Goal: Information Seeking & Learning: Check status

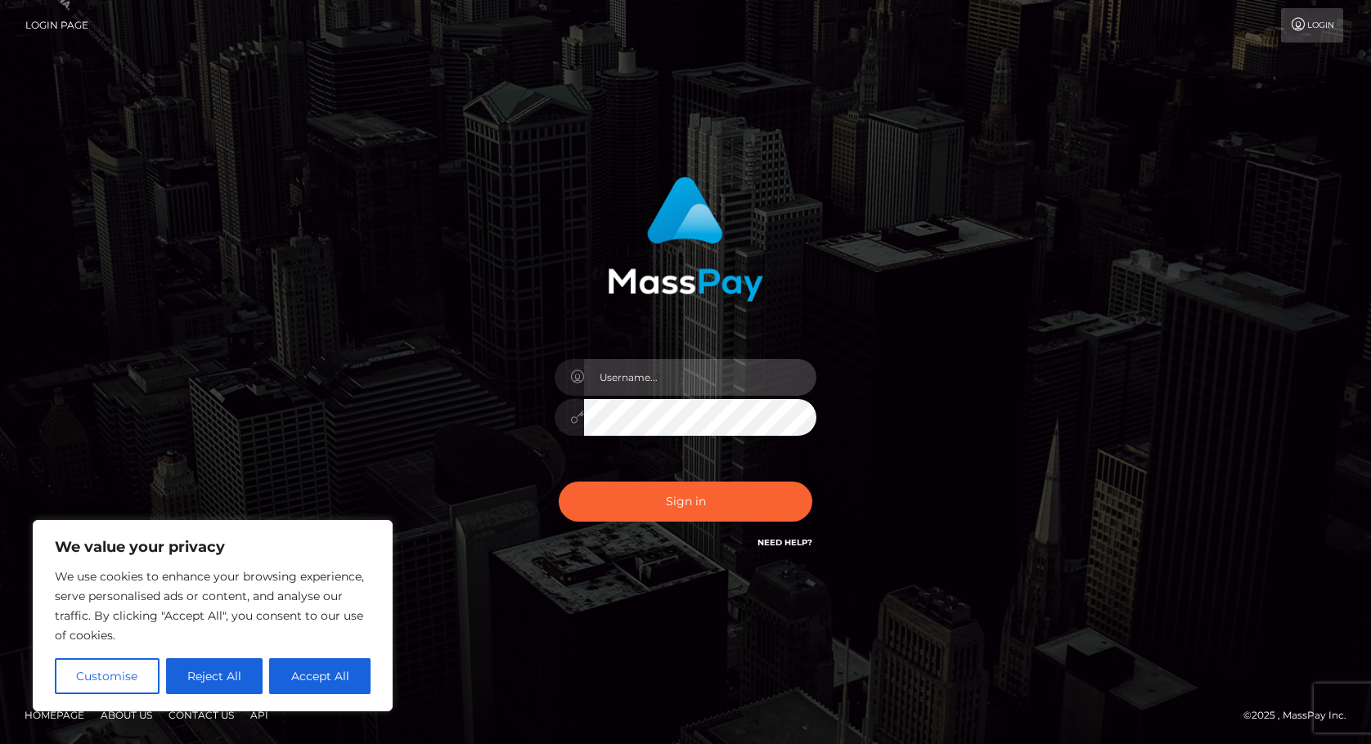
type input "Rhoann.vip"
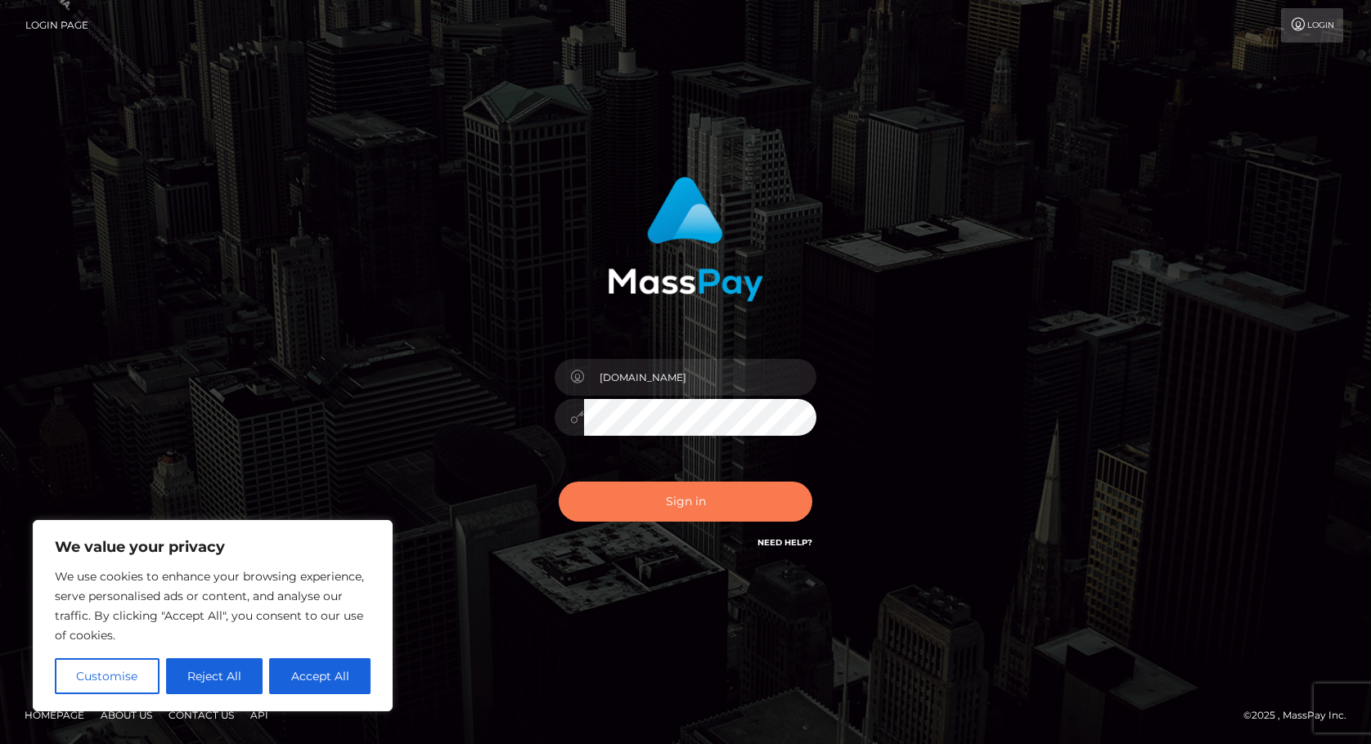
click at [673, 496] on button "Sign in" at bounding box center [686, 502] width 254 height 40
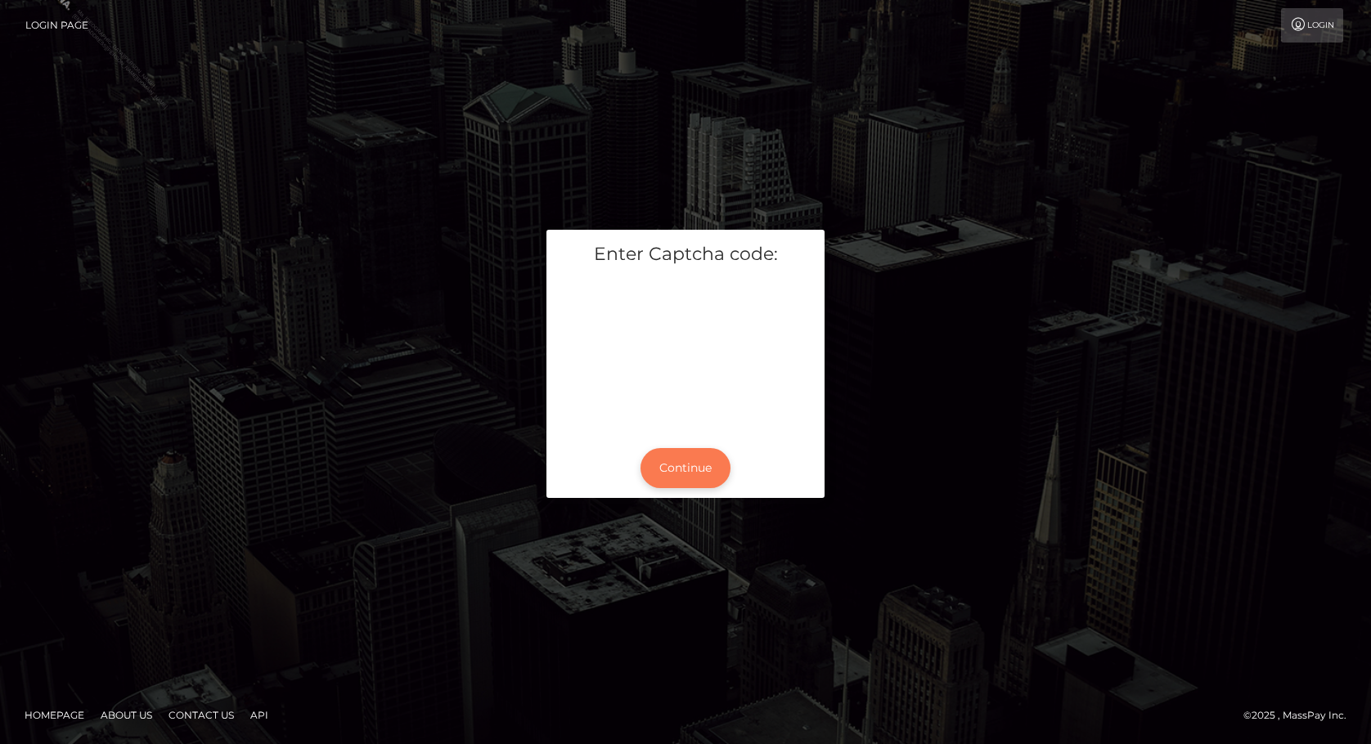
click at [674, 464] on button "Continue" at bounding box center [685, 468] width 90 height 40
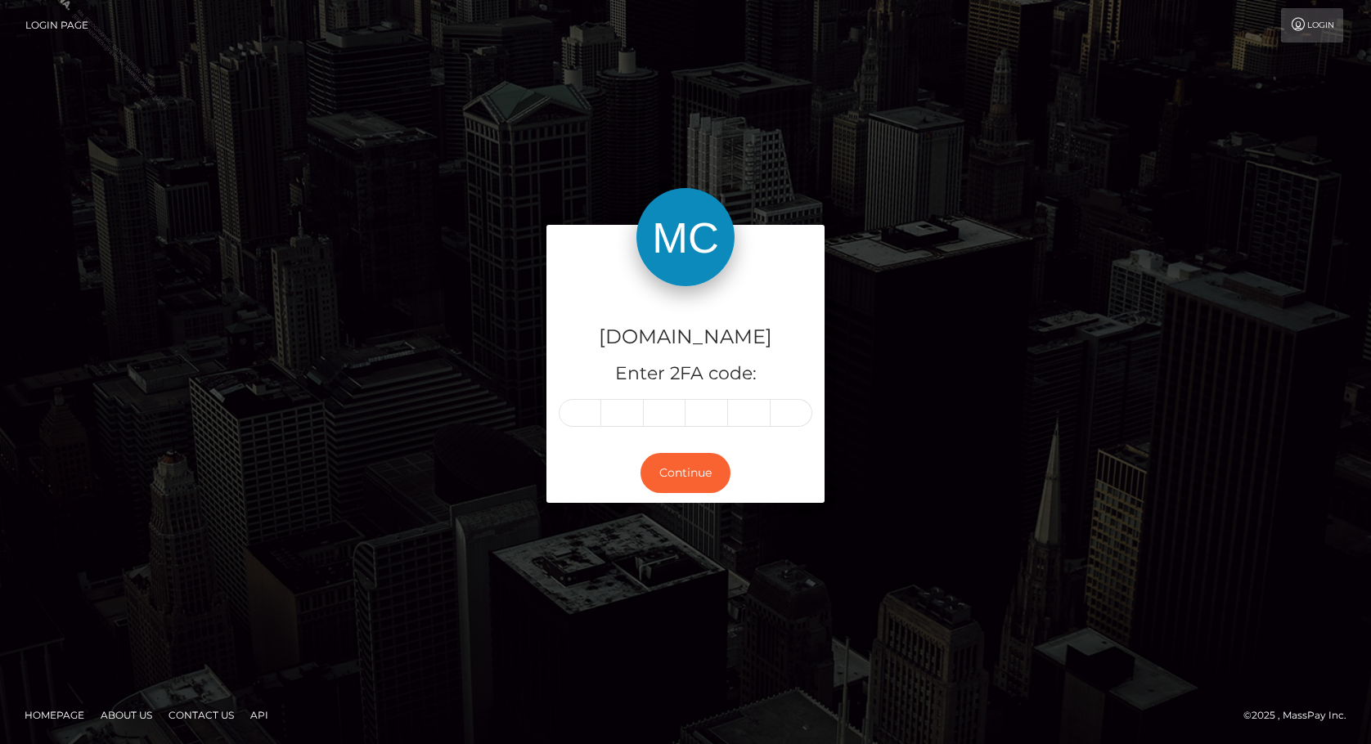
click at [581, 413] on input "text" at bounding box center [580, 413] width 43 height 28
type input "0"
type input "6"
type input "3"
type input "4"
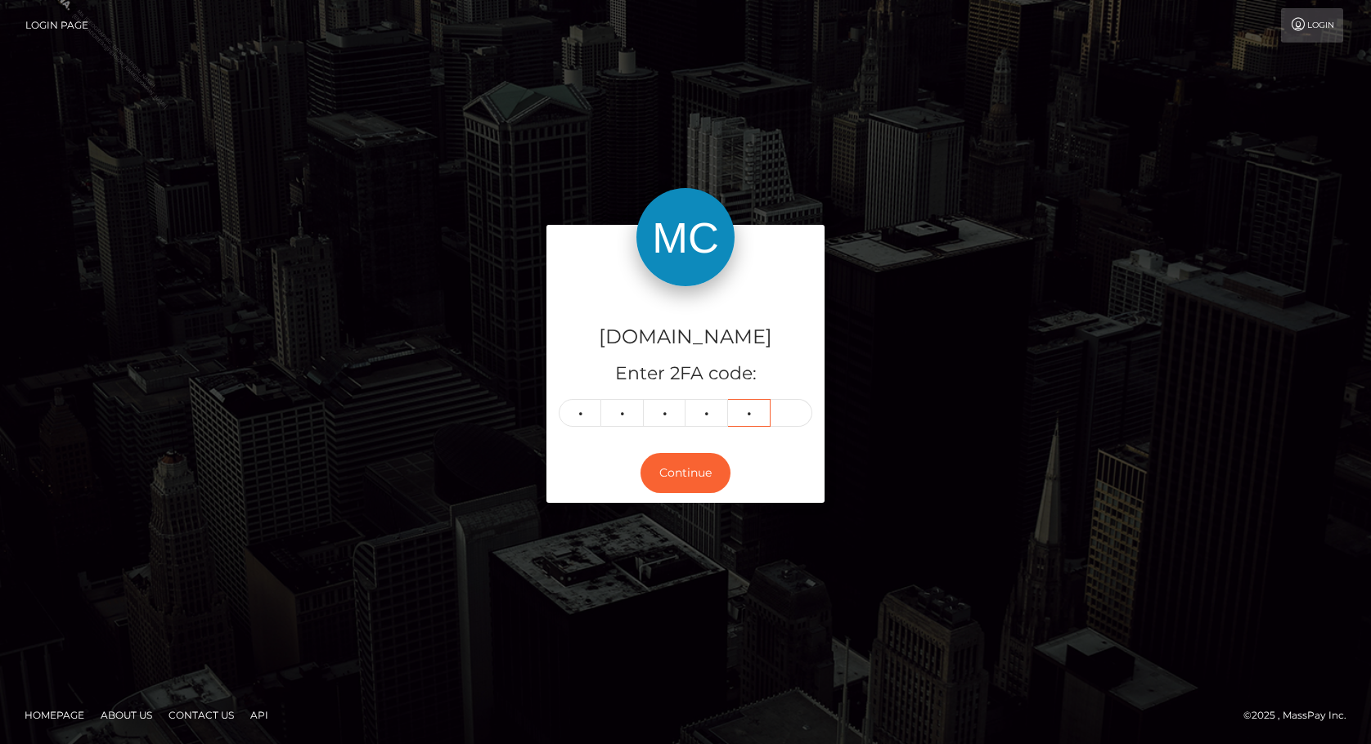
type input "7"
type input "1"
type input "2"
type input "7"
type input "6"
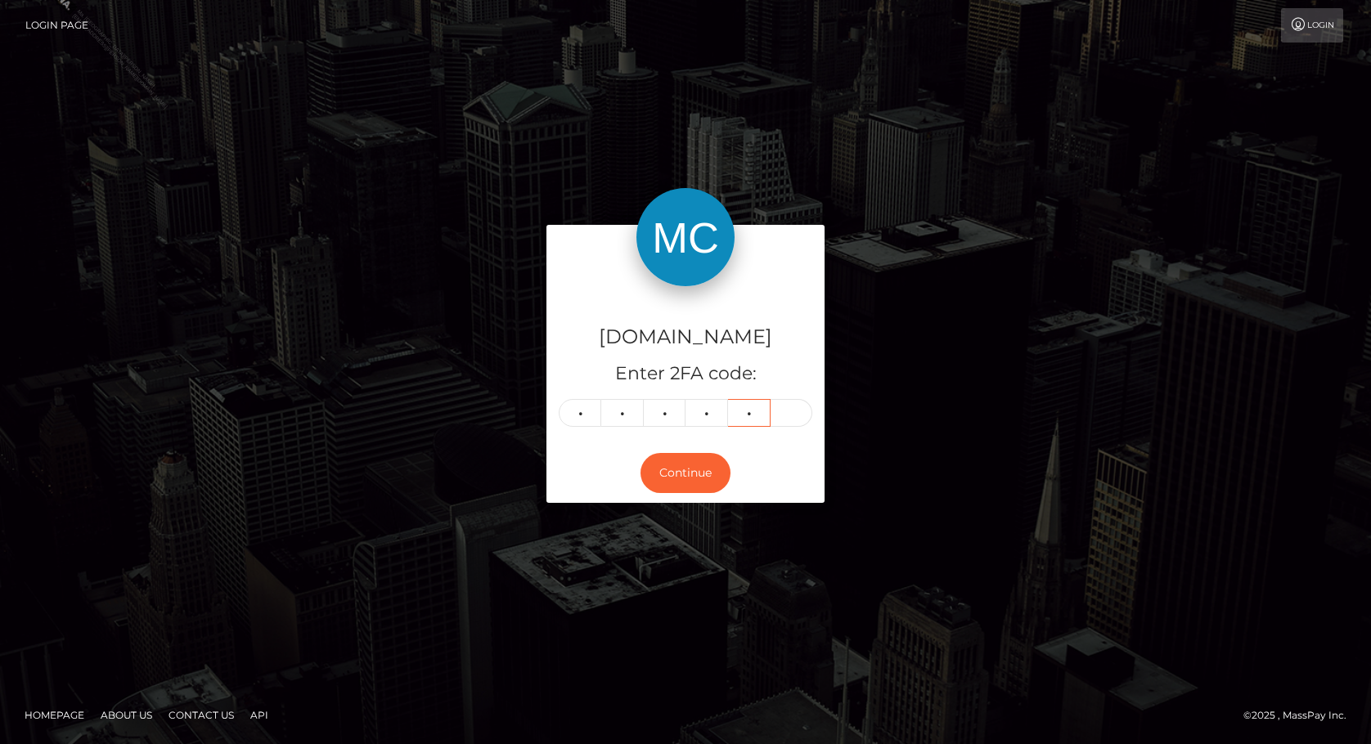
type input "5"
type input "8"
click at [94, 183] on div "McLuck.com Enter 2FA code: 1 2 7 6 5 8 127658 Continue" at bounding box center [685, 371] width 1371 height 539
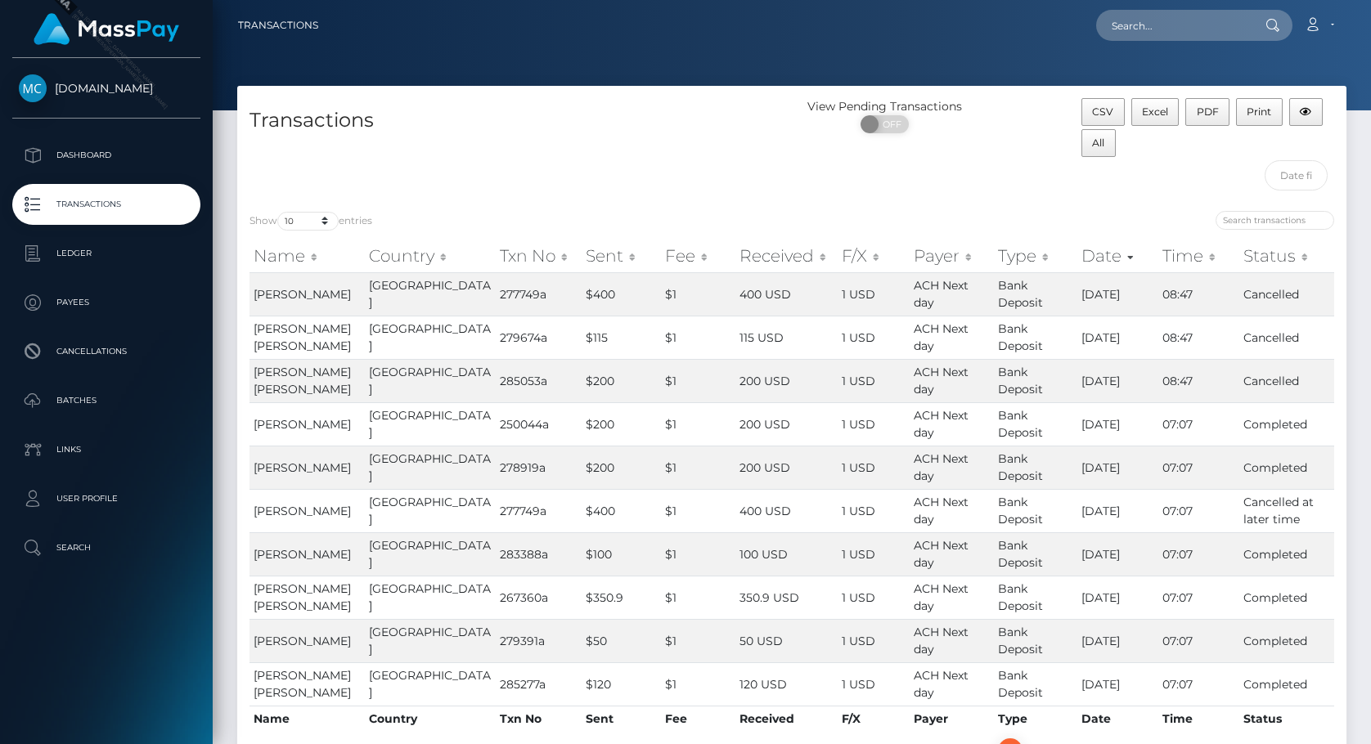
click at [1250, 231] on div at bounding box center [1069, 222] width 530 height 23
click at [1264, 222] on input "search" at bounding box center [1274, 220] width 119 height 19
paste input "3549536"
type input "3549536"
click at [559, 159] on div "Transactions" at bounding box center [514, 148] width 554 height 101
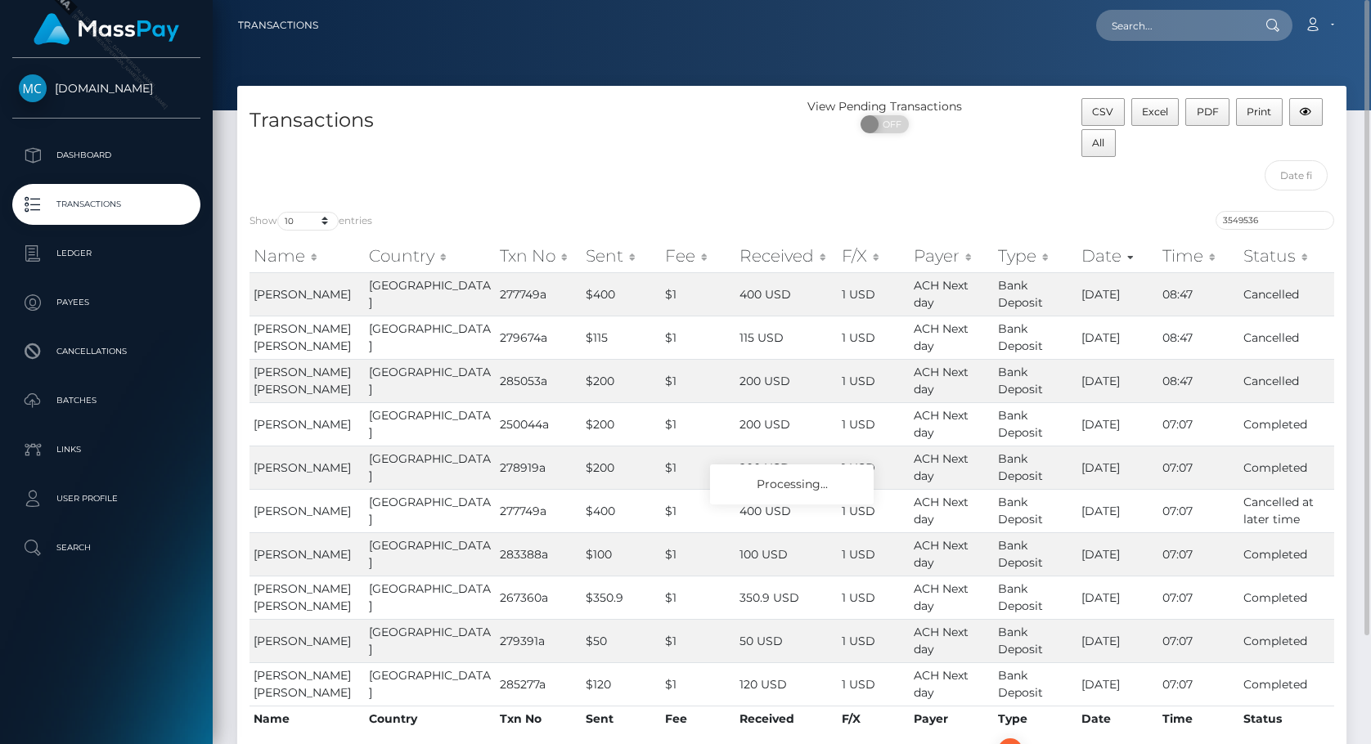
click at [583, 123] on h4 "Transactions" at bounding box center [514, 120] width 530 height 29
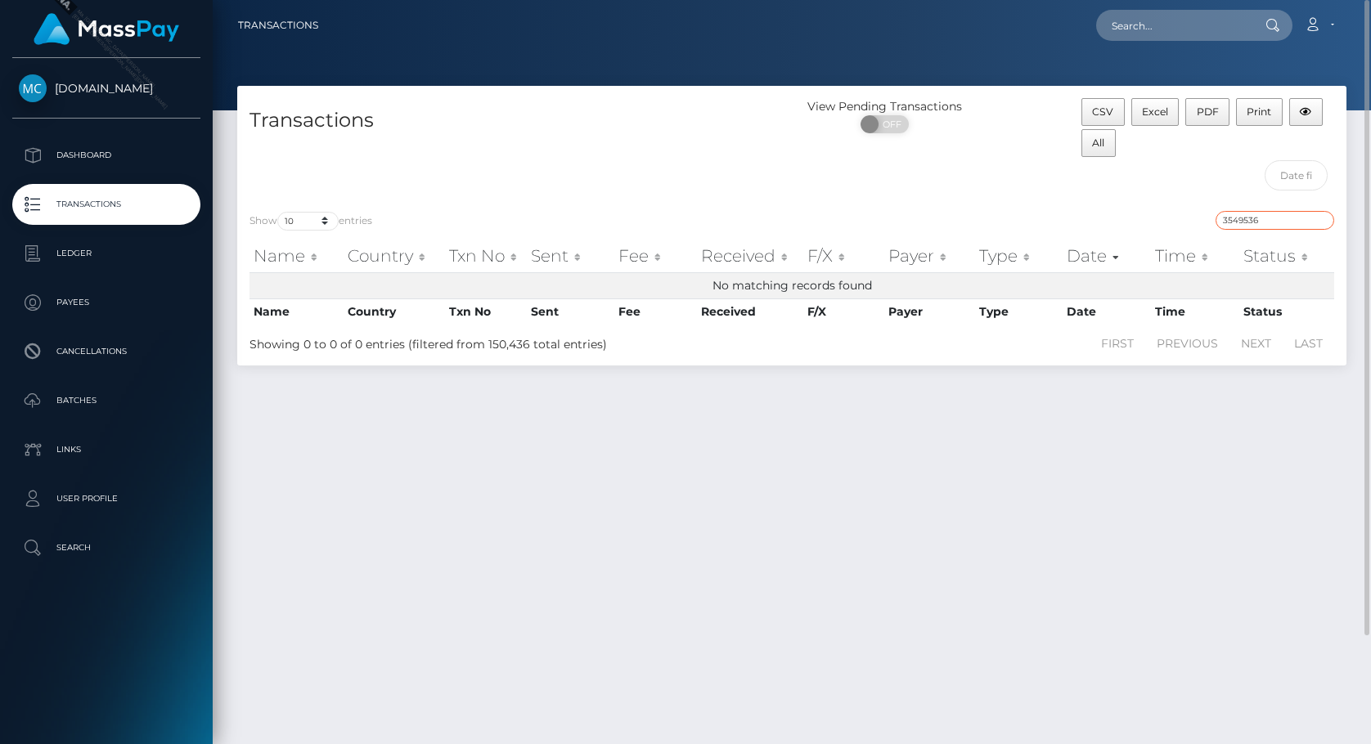
drag, startPoint x: 1274, startPoint y: 212, endPoint x: 1106, endPoint y: 234, distance: 169.1
click at [1182, 219] on div "3549536" at bounding box center [1069, 222] width 530 height 23
click at [649, 161] on div "Transactions" at bounding box center [514, 148] width 554 height 101
click at [103, 198] on p "Transactions" at bounding box center [106, 204] width 175 height 25
drag, startPoint x: 882, startPoint y: 452, endPoint x: 865, endPoint y: 423, distance: 34.1
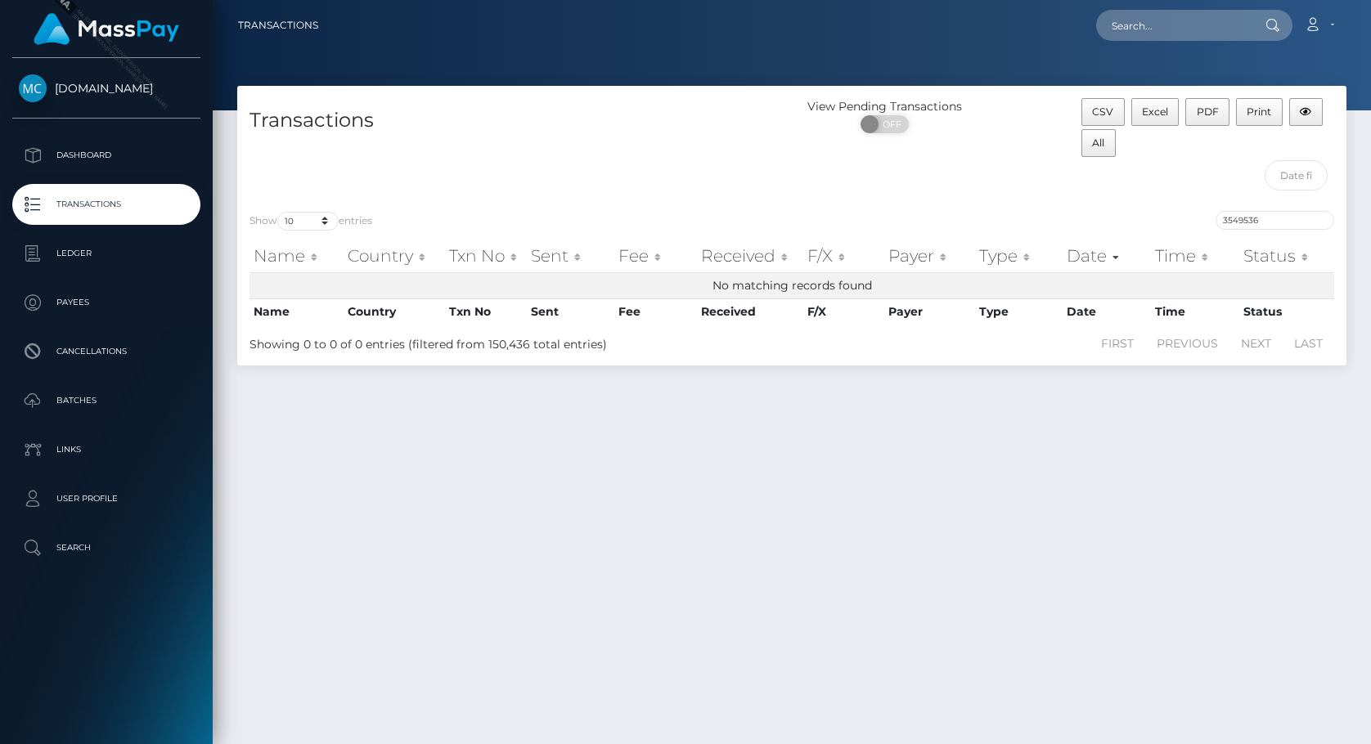
click at [882, 452] on div "Transactions View Pending Transactions ON OFF CSV Excel PDF Print All Show 10 2…" at bounding box center [792, 408] width 1158 height 644
drag, startPoint x: 479, startPoint y: 125, endPoint x: 299, endPoint y: 10, distance: 213.7
click at [479, 124] on h4 "Transactions" at bounding box center [514, 120] width 530 height 29
click at [1259, 218] on input "3549536" at bounding box center [1274, 220] width 119 height 19
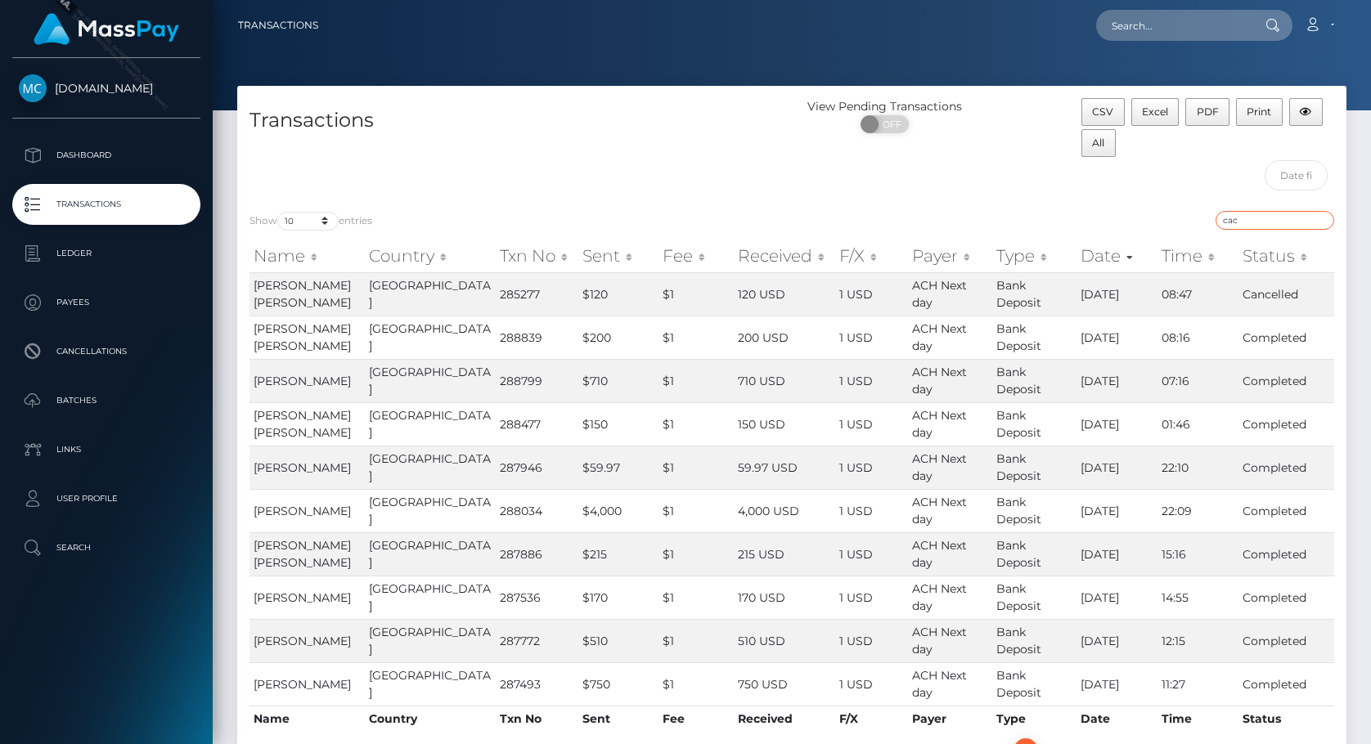
click at [1251, 221] on input "cac" at bounding box center [1274, 220] width 119 height 19
paste input "2bba5129-f6f8-4e5c-b06d-0113dfb4a193"
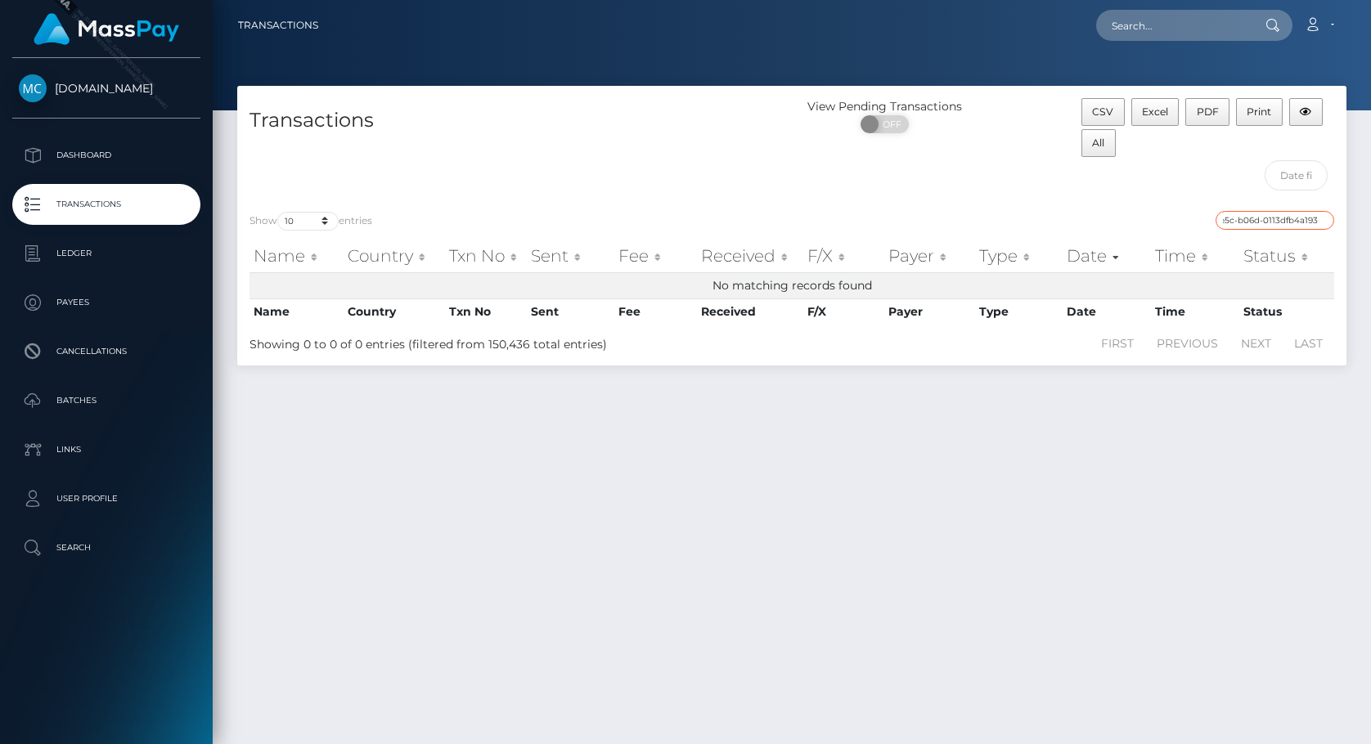
type input "cac_2bba5129-f6f8-4e5c-b06d-0113dfb4a193"
click at [1178, 17] on input "text" at bounding box center [1173, 25] width 154 height 31
paste input "2bba5129-f6f8-4e5c-b06d-0113dfb4a193"
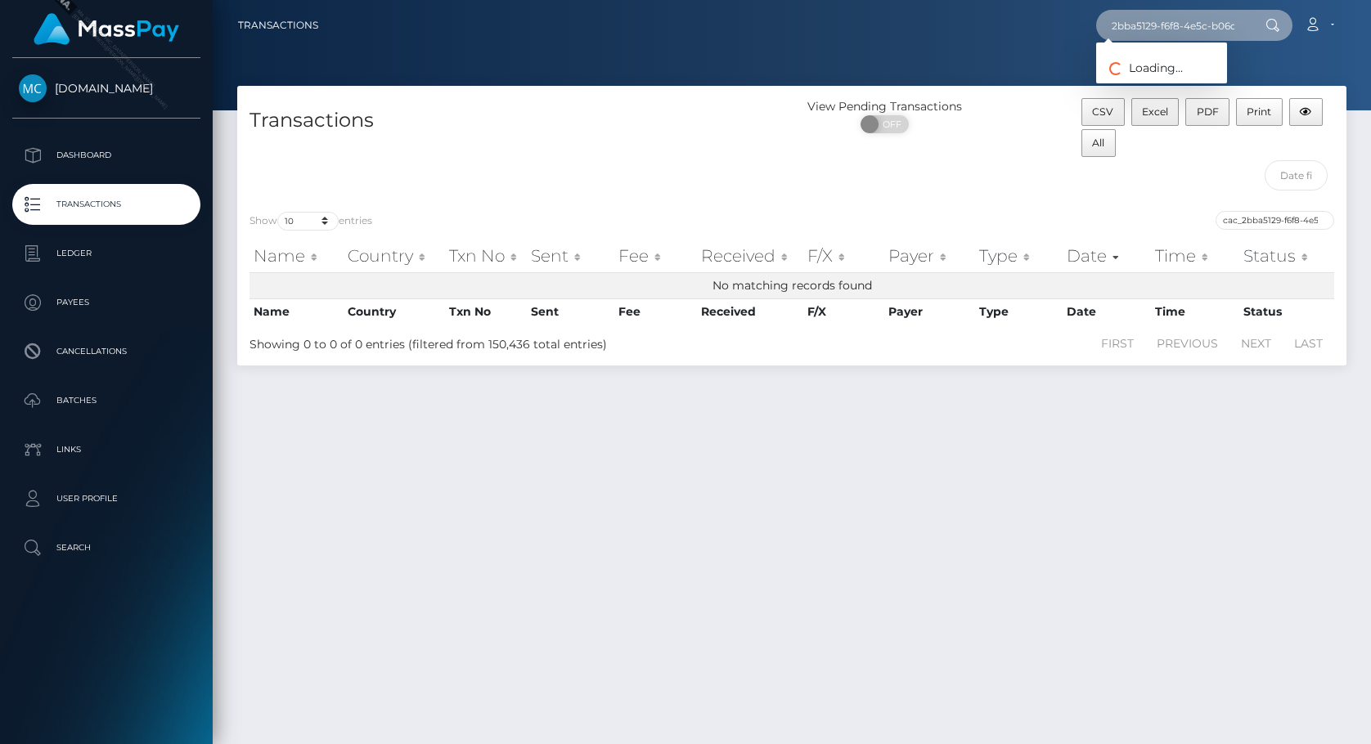
scroll to position [0, 71]
click at [1215, 22] on input "2bba5129-f6f8-4e5c-b06d-0113dfb4a193" at bounding box center [1173, 25] width 154 height 31
drag, startPoint x: 1173, startPoint y: 22, endPoint x: 567, endPoint y: 11, distance: 606.1
click at [571, 11] on div "2bba5129-f6f8-4e5c-b06d-0113dfb4a193 Loading... Loading... Account Edit Profile…" at bounding box center [838, 25] width 1014 height 34
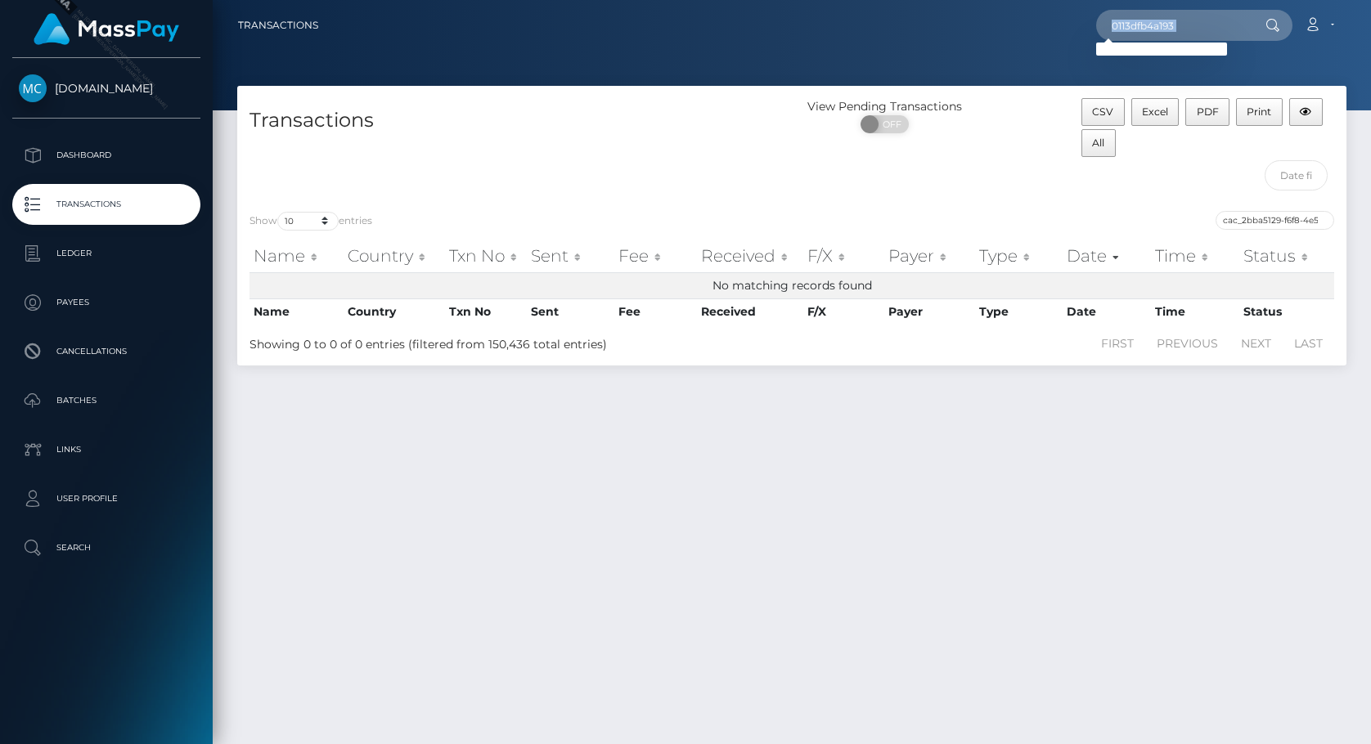
drag, startPoint x: 1025, startPoint y: 0, endPoint x: 957, endPoint y: 7, distance: 68.3
click at [957, 7] on nav "Transactions 0113dfb4a193 Loading... Loading... Account" at bounding box center [792, 25] width 1158 height 51
click at [1256, 212] on input "cac_2bba5129-f6f8-4e5c-b06d-0113dfb4a193" at bounding box center [1274, 220] width 119 height 19
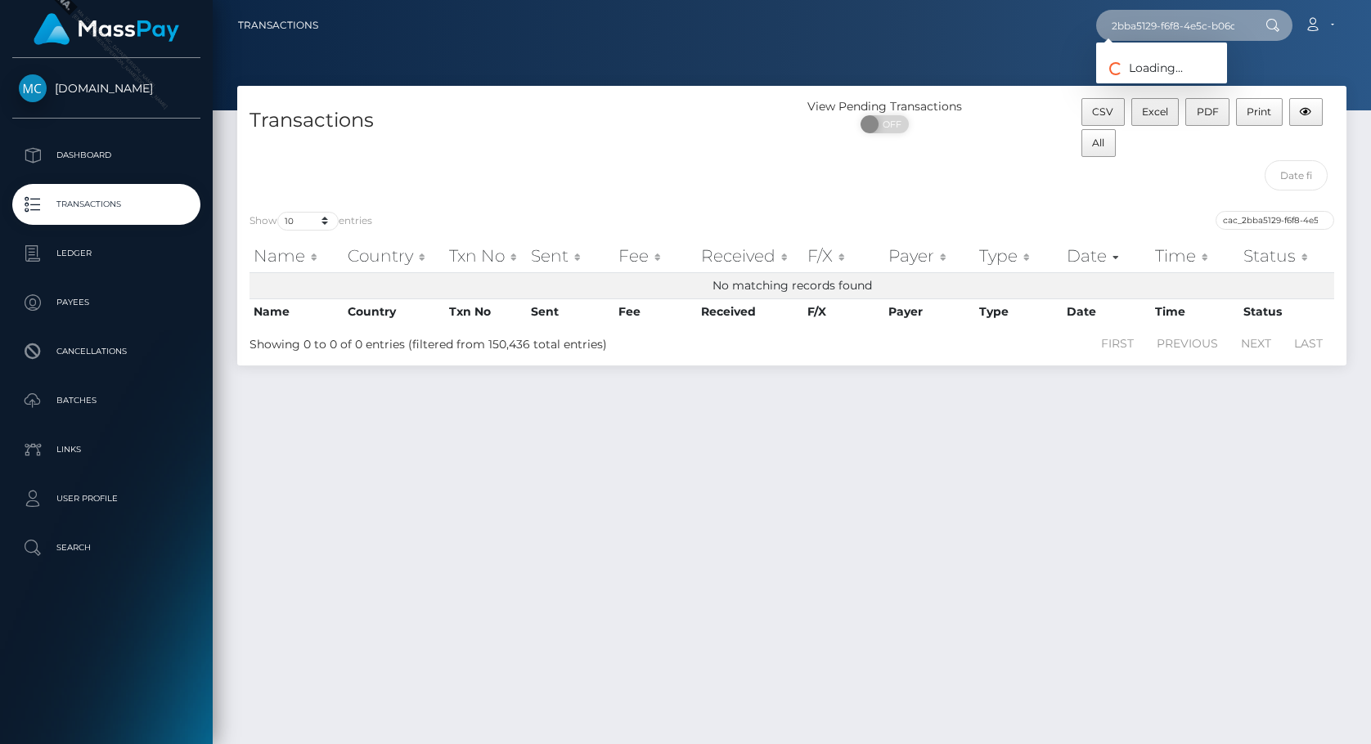
click at [1155, 23] on input "2bba5129-f6f8-4e5c-b06d-0113dfb4a193" at bounding box center [1173, 25] width 154 height 31
paste input "text"
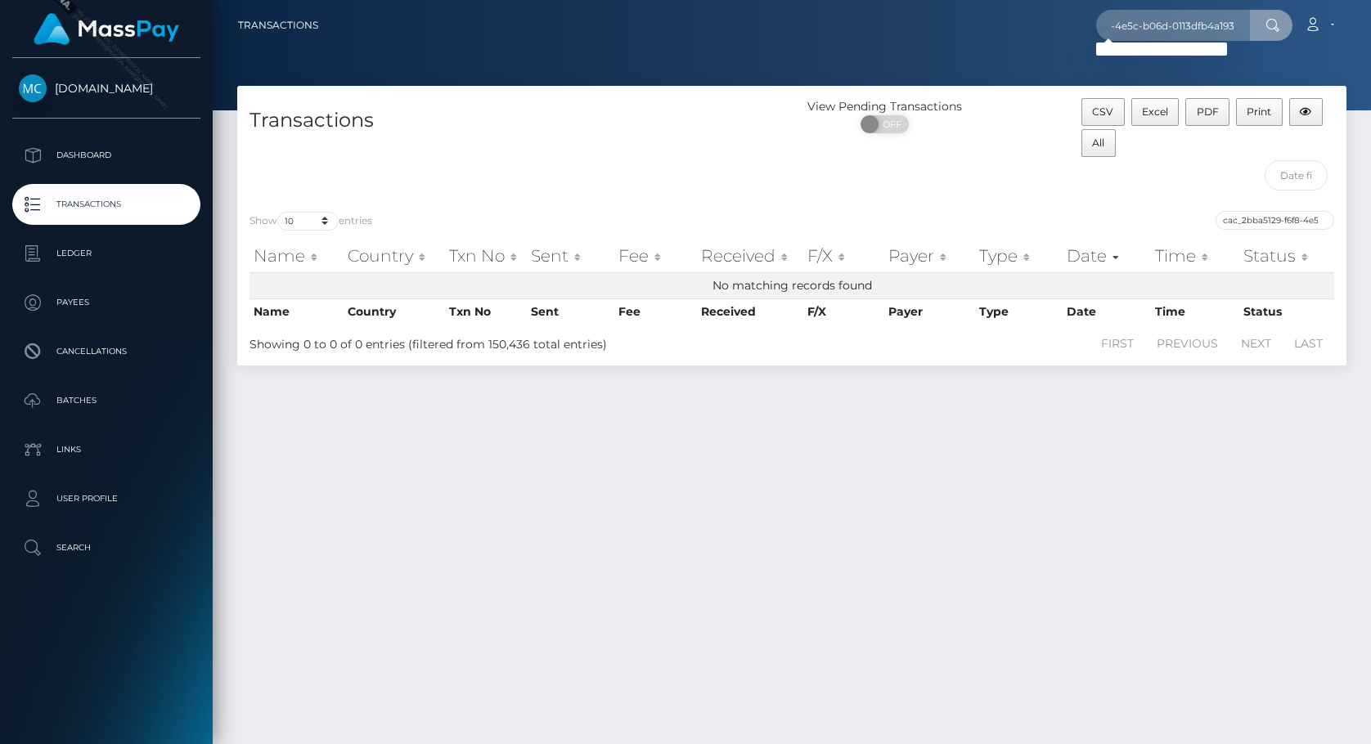
click at [994, 184] on div "View Pending Transactions ON OFF" at bounding box center [930, 148] width 277 height 101
click at [761, 132] on h4 "Transactions" at bounding box center [514, 120] width 530 height 29
drag, startPoint x: 761, startPoint y: 132, endPoint x: 743, endPoint y: 122, distance: 20.9
click at [761, 132] on h4 "Transactions" at bounding box center [514, 120] width 530 height 29
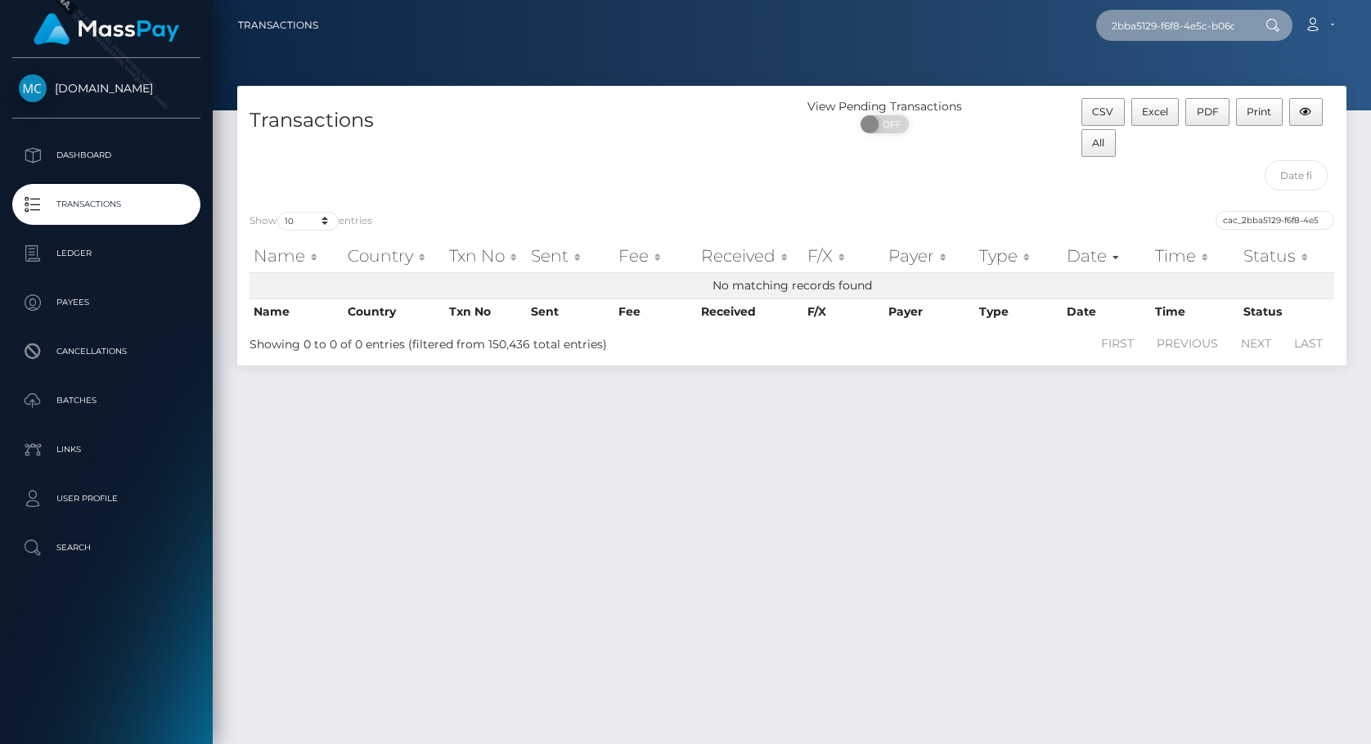
click at [1191, 20] on input "2bba5129-f6f8-4e5c-b06d-0113dfb4a193" at bounding box center [1173, 25] width 154 height 31
paste input "payout_d9467ed6-9763-11f0-bd85-0694aced620b"
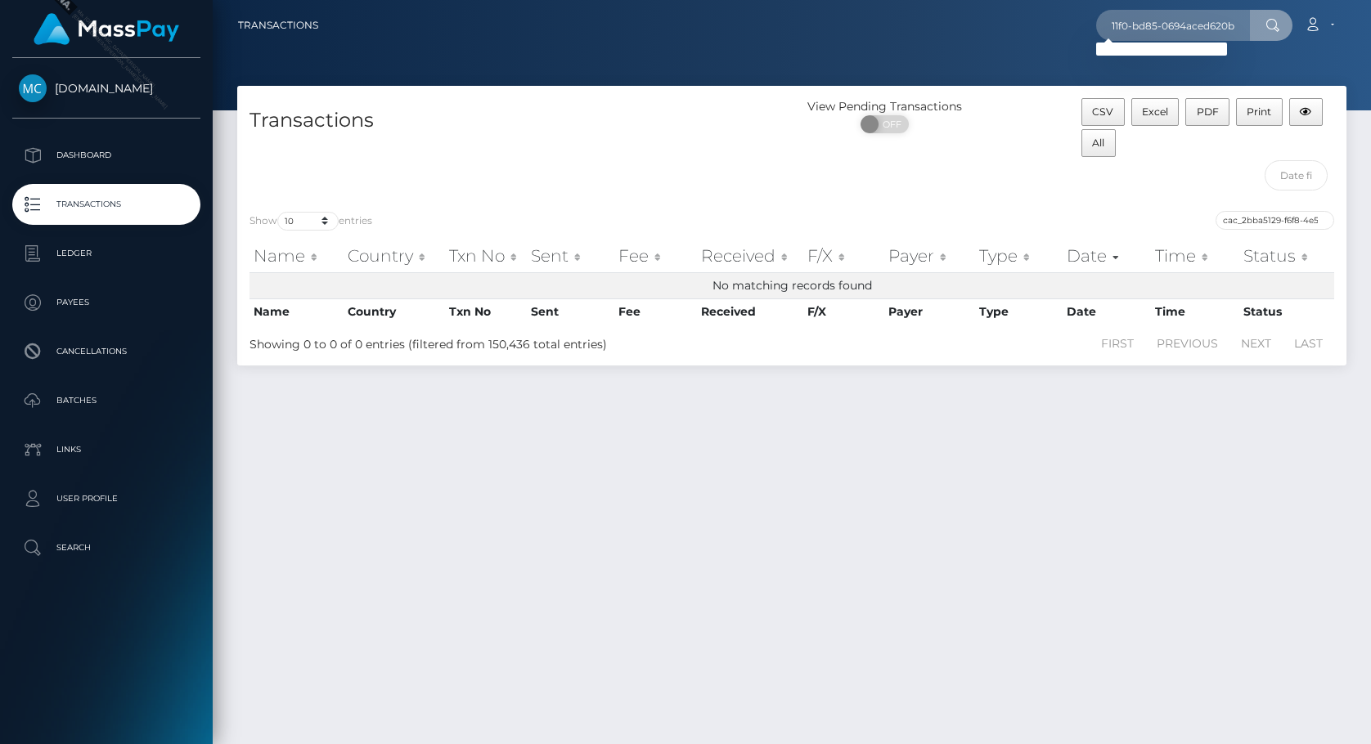
click at [891, 590] on div "Transactions View Pending Transactions ON OFF CSV Excel PDF Print All Show 10 2…" at bounding box center [792, 408] width 1158 height 644
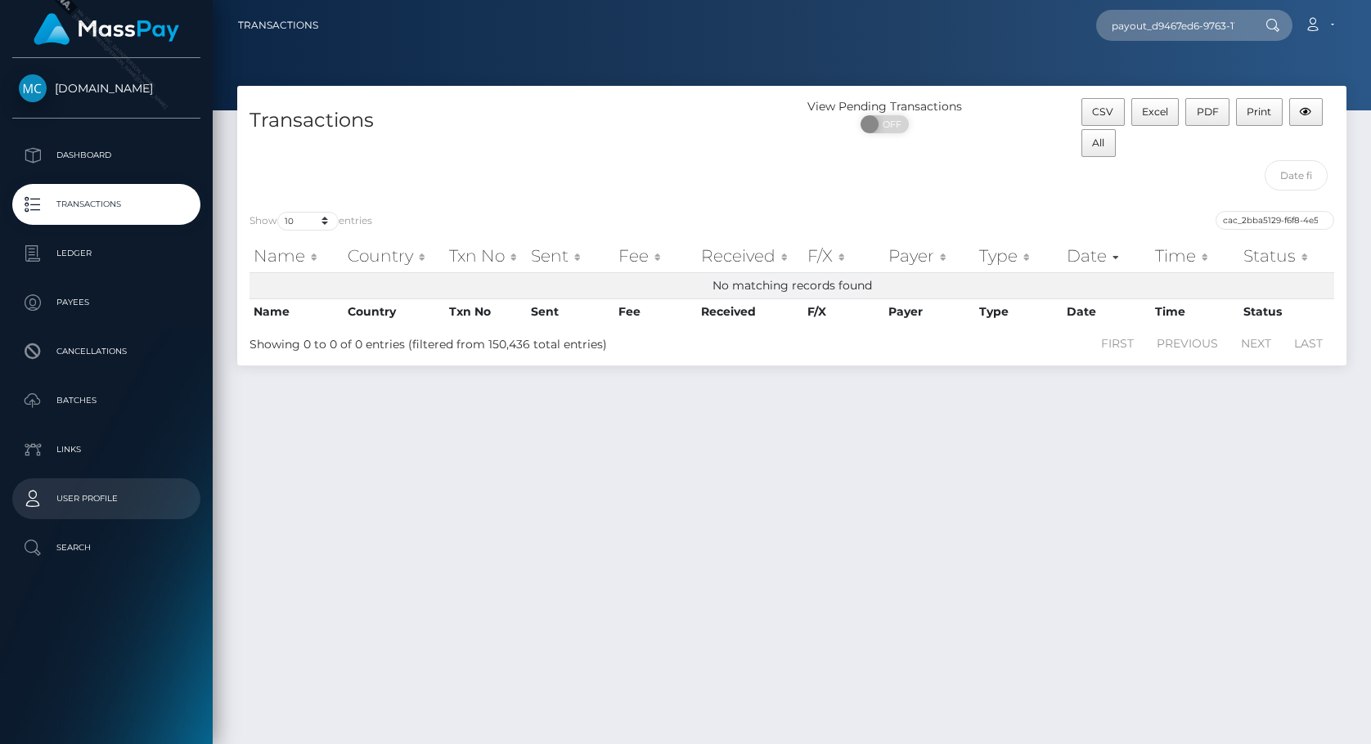
drag, startPoint x: 587, startPoint y: 523, endPoint x: 165, endPoint y: 487, distance: 423.4
click at [585, 523] on div "Transactions View Pending Transactions ON OFF CSV Excel PDF Print All Show 10 2…" at bounding box center [792, 408] width 1158 height 644
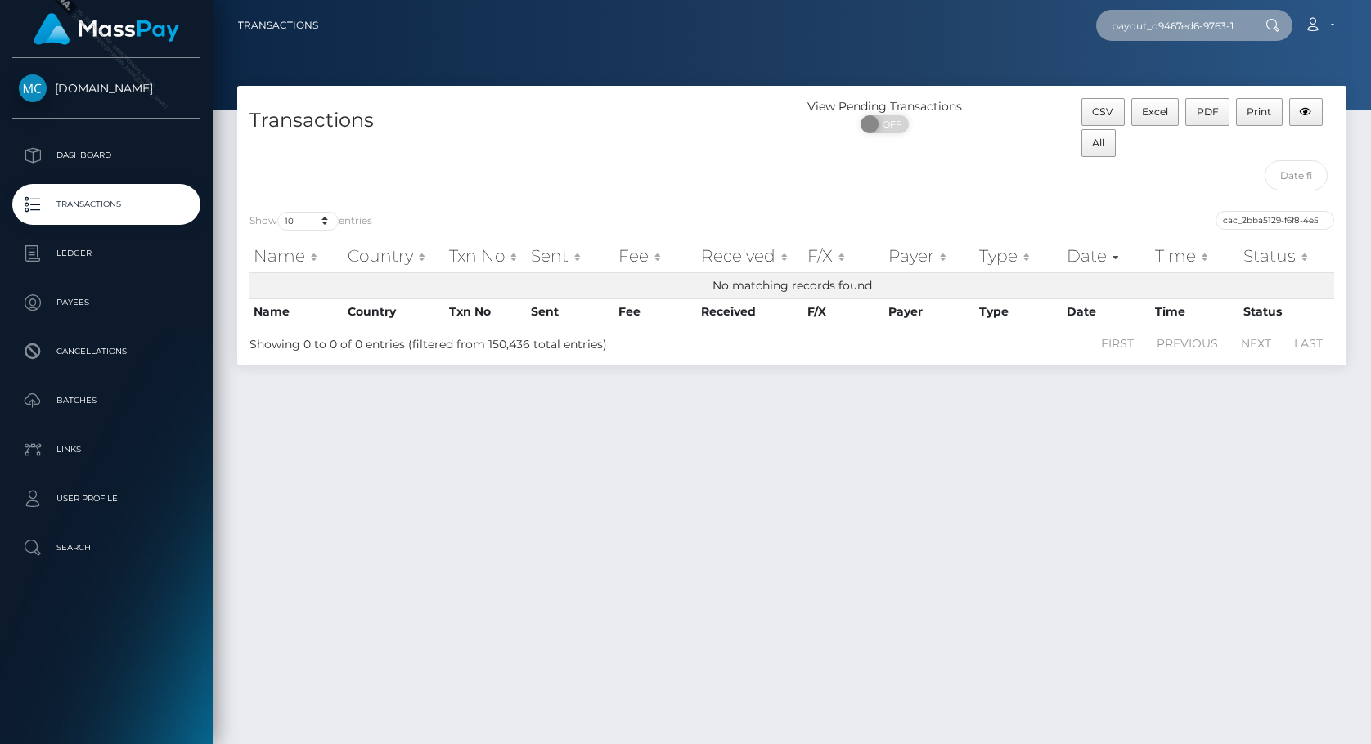
click at [1163, 20] on input "payout_d9467ed6-9763-11f0-bd85-0694aced620b" at bounding box center [1173, 25] width 154 height 31
click at [1163, 19] on input "payout_d9467ed6-9763-11f0-bd85-0694aced620b" at bounding box center [1173, 25] width 154 height 31
paste input "cac_f71dc864-179b-4db1-8318-40a0172b7c8e"
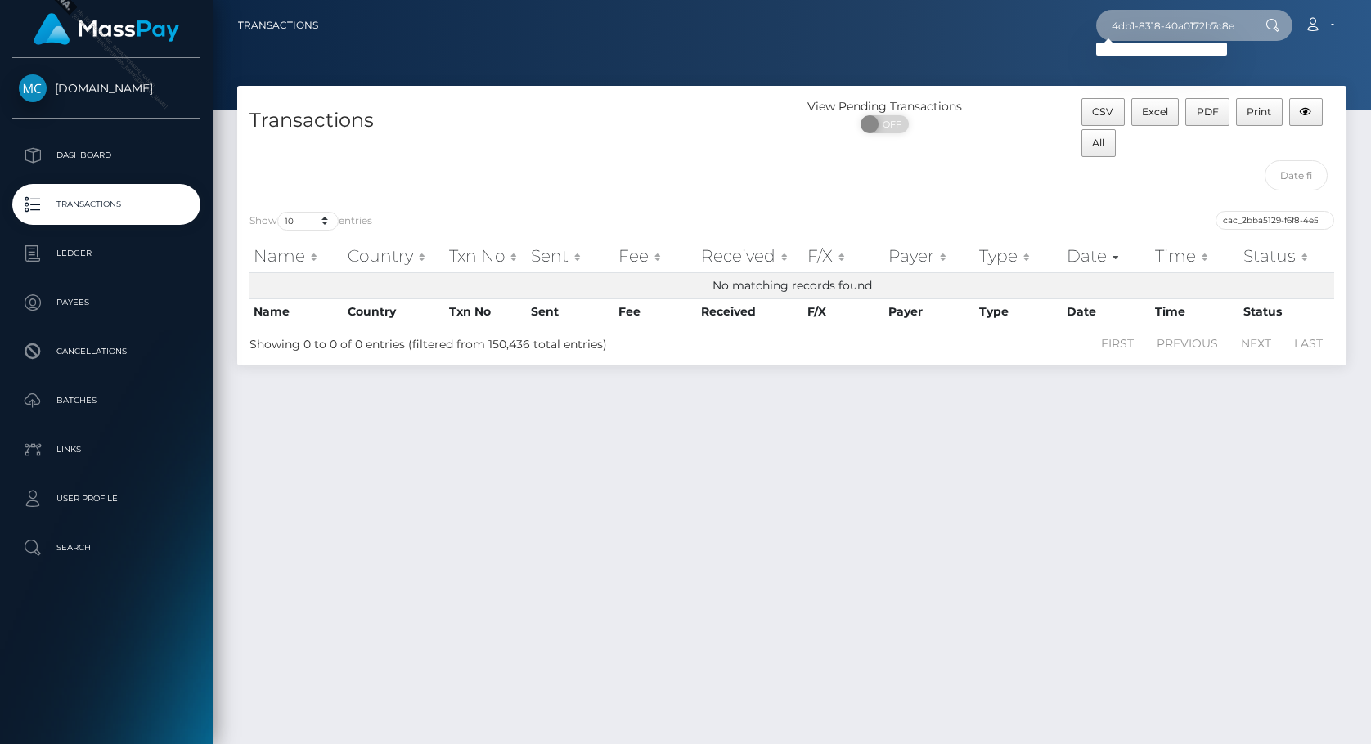
type input "cac_f71dc864-179b-4db1-8318-40a0172b7c8e"
click at [1258, 225] on input "cac_2bba5129-f6f8-4e5c-b06d-0113dfb4a193" at bounding box center [1274, 220] width 119 height 19
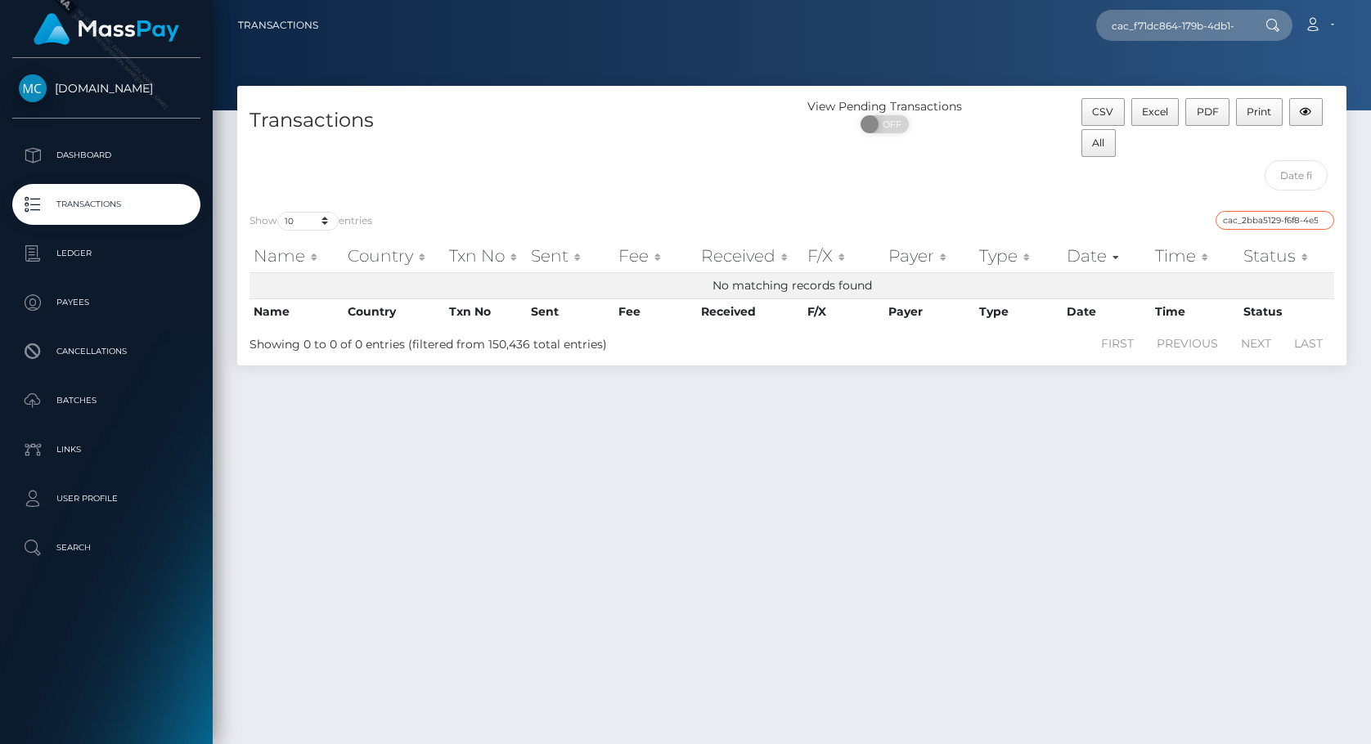
paste input "f71dc864-179b-4db1-8318-40a0172b7c8e"
type input "cac_f71dc864-179b-4db1-8318-40a0172b7c8e"
click at [1323, 224] on input "cac_f71dc864-179b-4db1-8318-40a0172b7c8e" at bounding box center [1274, 220] width 119 height 19
click at [1326, 218] on input "cac_f71dc864-179b-4db1-8318-40a0172b7c8e" at bounding box center [1274, 220] width 119 height 19
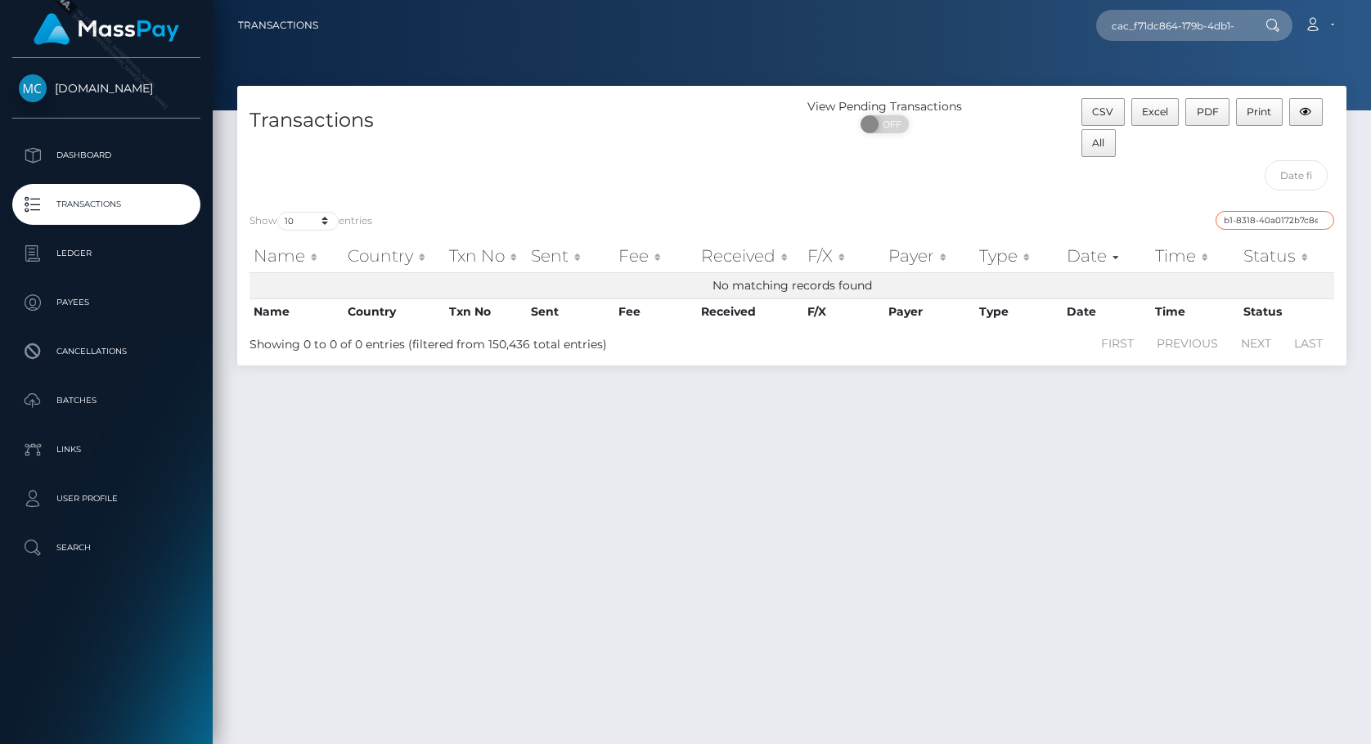
click at [1295, 218] on input "cac_f71dc864-179b-4db1-8318-40a0172b7c8e" at bounding box center [1274, 220] width 119 height 19
click at [1275, 218] on input "cac_f71dc864-179b-4db1-8318-40a0172b7c8e" at bounding box center [1274, 220] width 119 height 19
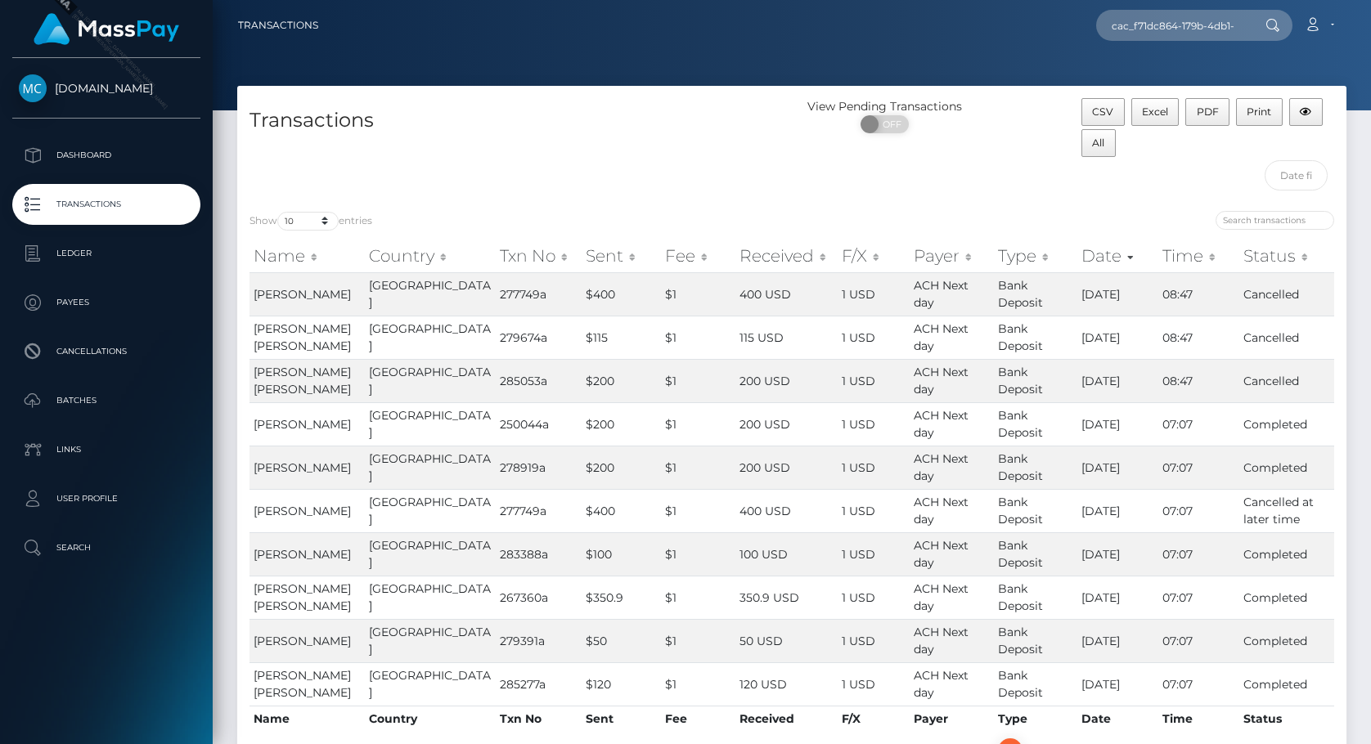
click at [1137, 200] on div "Show 10 25 50 100 250 500 1,000 3,500 entries Name Country Txn No Sent Fee Rece…" at bounding box center [791, 486] width 1109 height 574
click at [1106, 260] on th "Date" at bounding box center [1117, 256] width 81 height 33
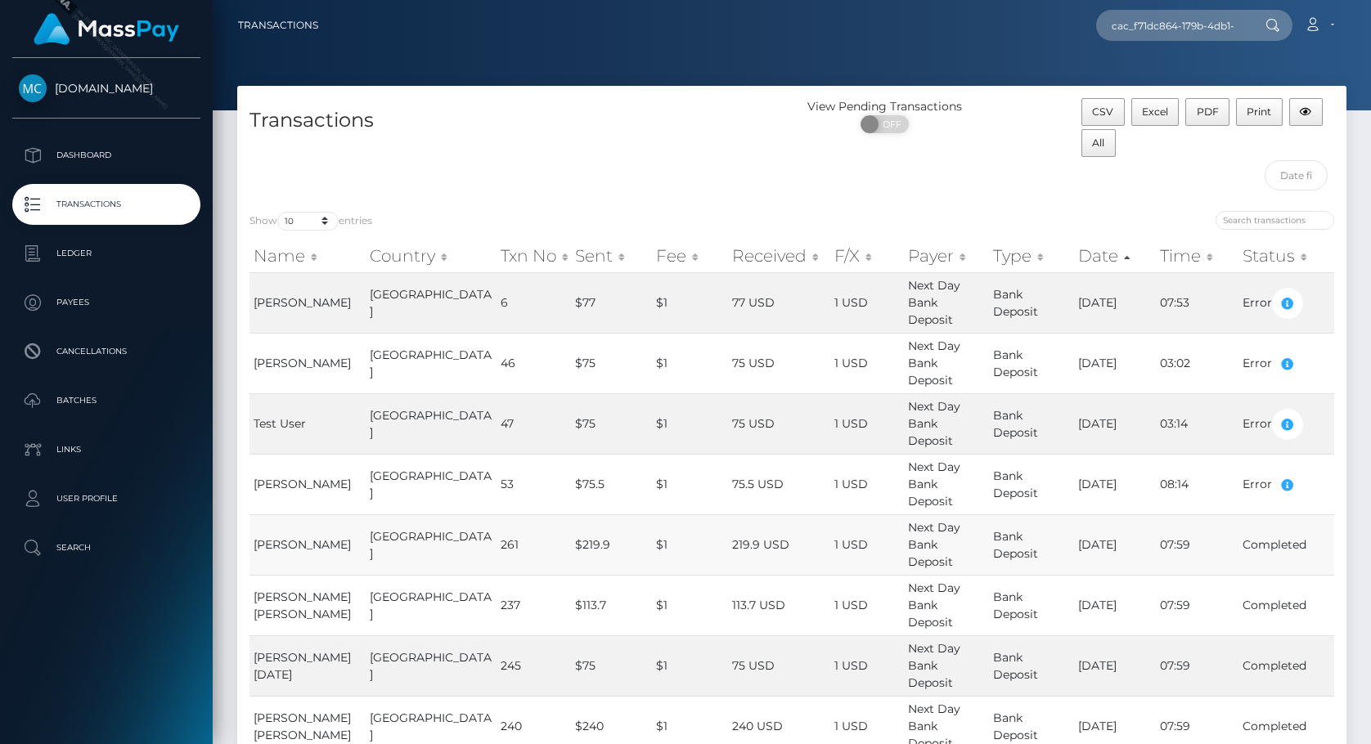
click at [916, 520] on span "Next Day Bank Deposit" at bounding box center [934, 544] width 52 height 49
click at [1078, 514] on td "07/30/24" at bounding box center [1115, 544] width 82 height 61
drag, startPoint x: 1156, startPoint y: 464, endPoint x: 552, endPoint y: 472, distance: 604.4
click at [577, 514] on tr "Matthew John Marcus United States 261 $219.9 $1 219.9 USD 1 USD Next Day Bank D…" at bounding box center [791, 544] width 1084 height 61
click at [1000, 514] on td "Bank Deposit" at bounding box center [1031, 544] width 85 height 61
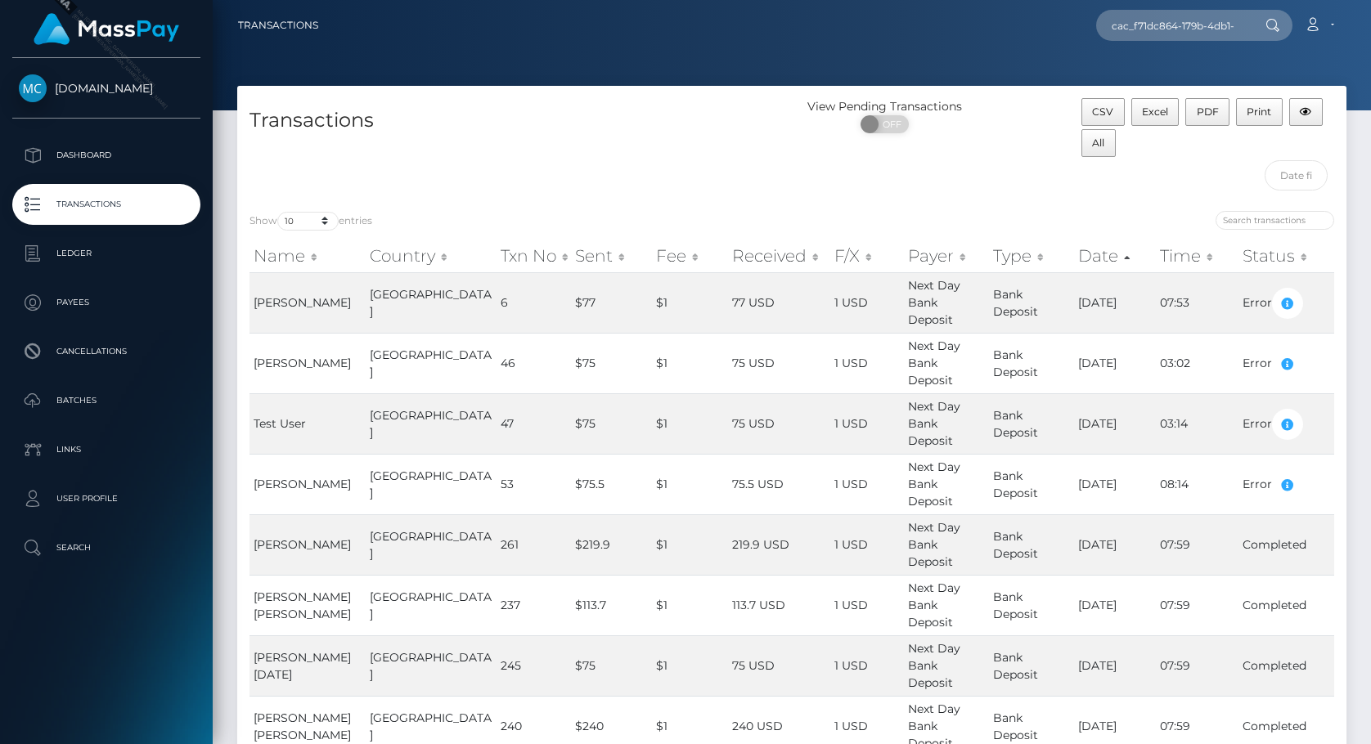
click at [534, 183] on div "Transactions" at bounding box center [514, 148] width 554 height 101
click at [92, 551] on p "Search" at bounding box center [106, 548] width 175 height 25
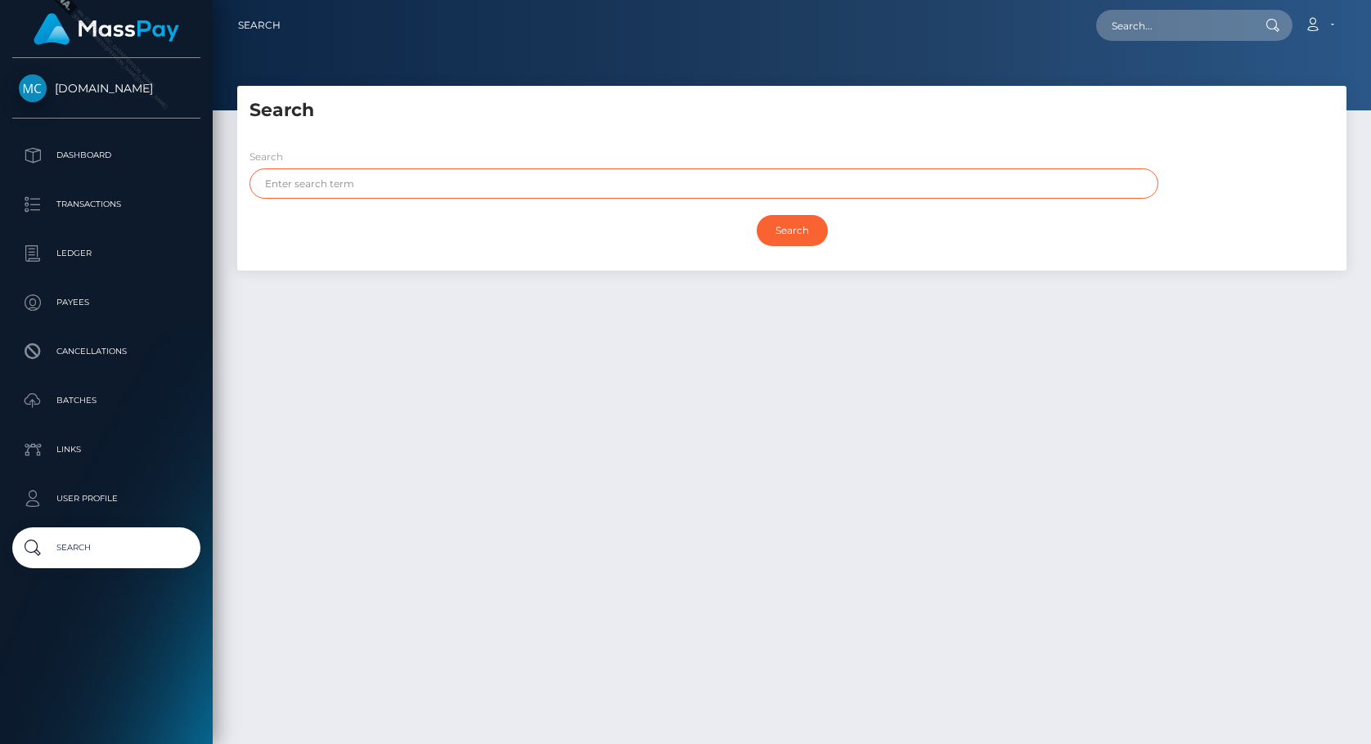
click at [362, 173] on input "text" at bounding box center [703, 183] width 909 height 30
paste input "cac_f71dc864-179b-4db1-8318-40a0172b7c8e"
type input "cac_f71dc864-179b-4db1-8318-40a0172b7c8e"
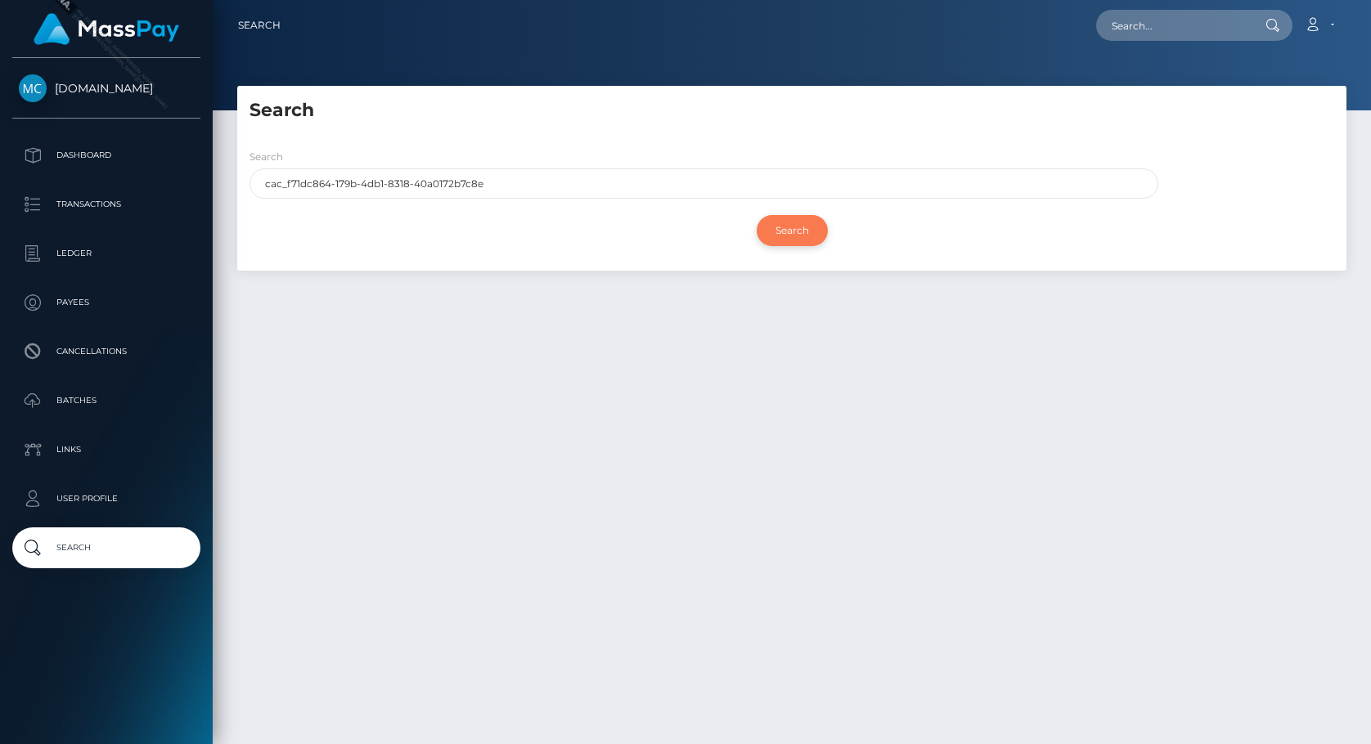
click at [783, 230] on input "Search" at bounding box center [791, 230] width 71 height 31
click at [780, 232] on input "Search" at bounding box center [791, 230] width 71 height 31
drag, startPoint x: 630, startPoint y: 472, endPoint x: 420, endPoint y: 454, distance: 211.7
click at [630, 472] on div "Search Search cac_f71dc864-179b-4db1-8318-40a0172b7c8e Search Payouts - 0 resul…" at bounding box center [792, 408] width 1158 height 644
click at [150, 455] on p "Links" at bounding box center [106, 450] width 175 height 25
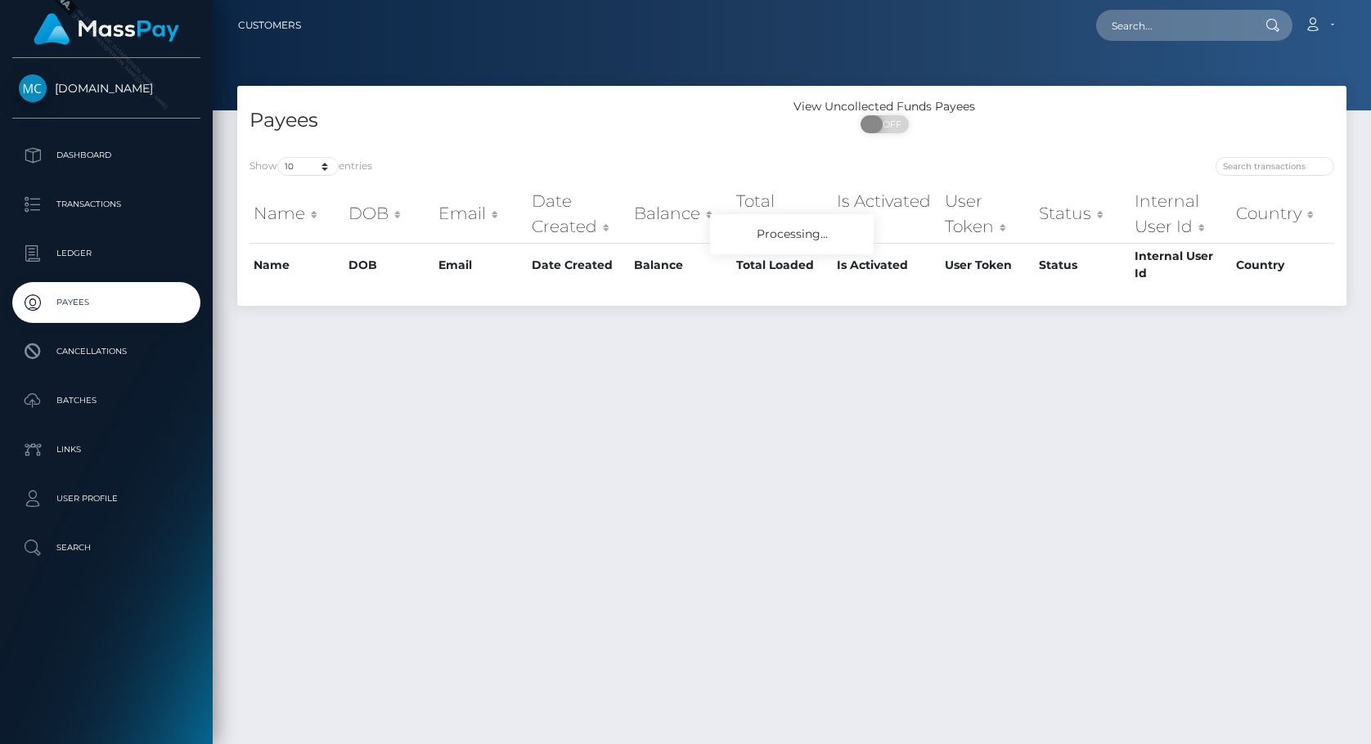
click at [887, 123] on span "OFF" at bounding box center [889, 124] width 41 height 18
checkbox input "true"
click at [599, 144] on div "Payees" at bounding box center [514, 121] width 554 height 47
click at [48, 254] on p "Ledger" at bounding box center [106, 253] width 175 height 25
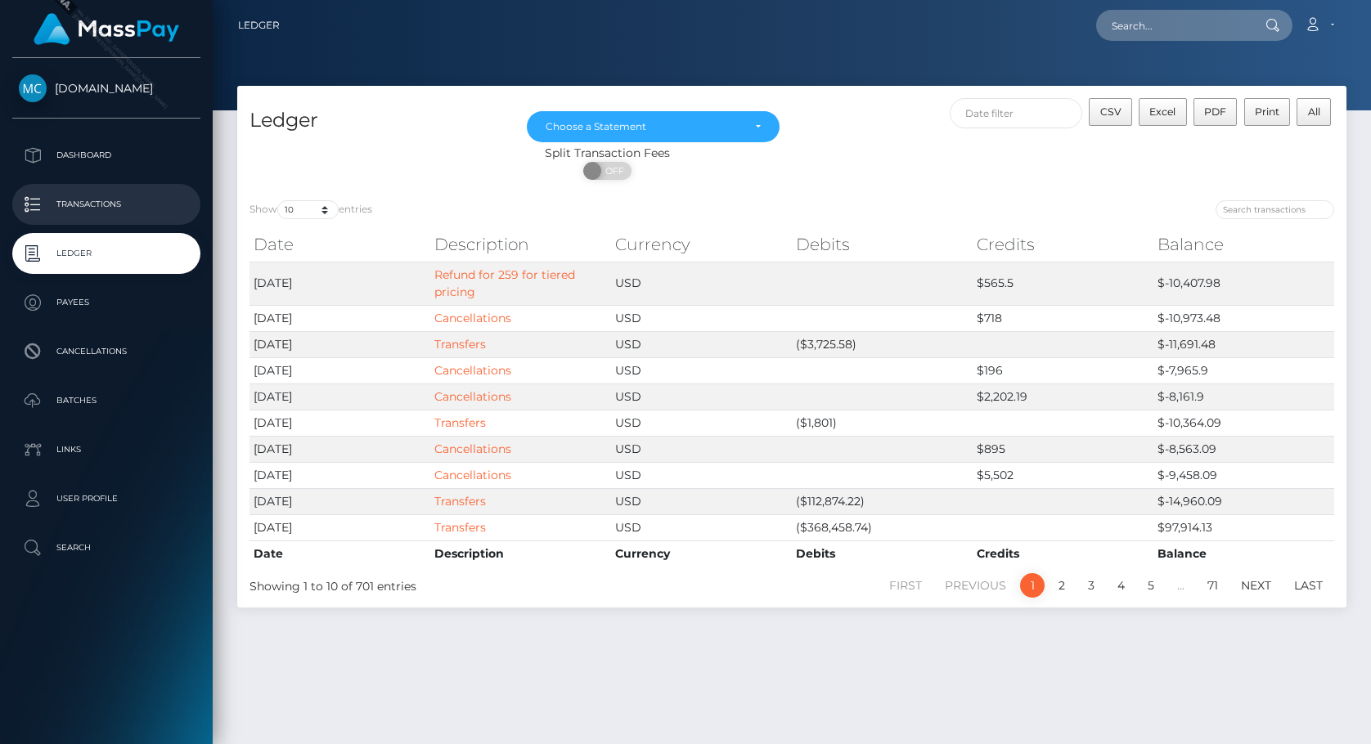
click at [91, 204] on p "Transactions" at bounding box center [106, 204] width 175 height 25
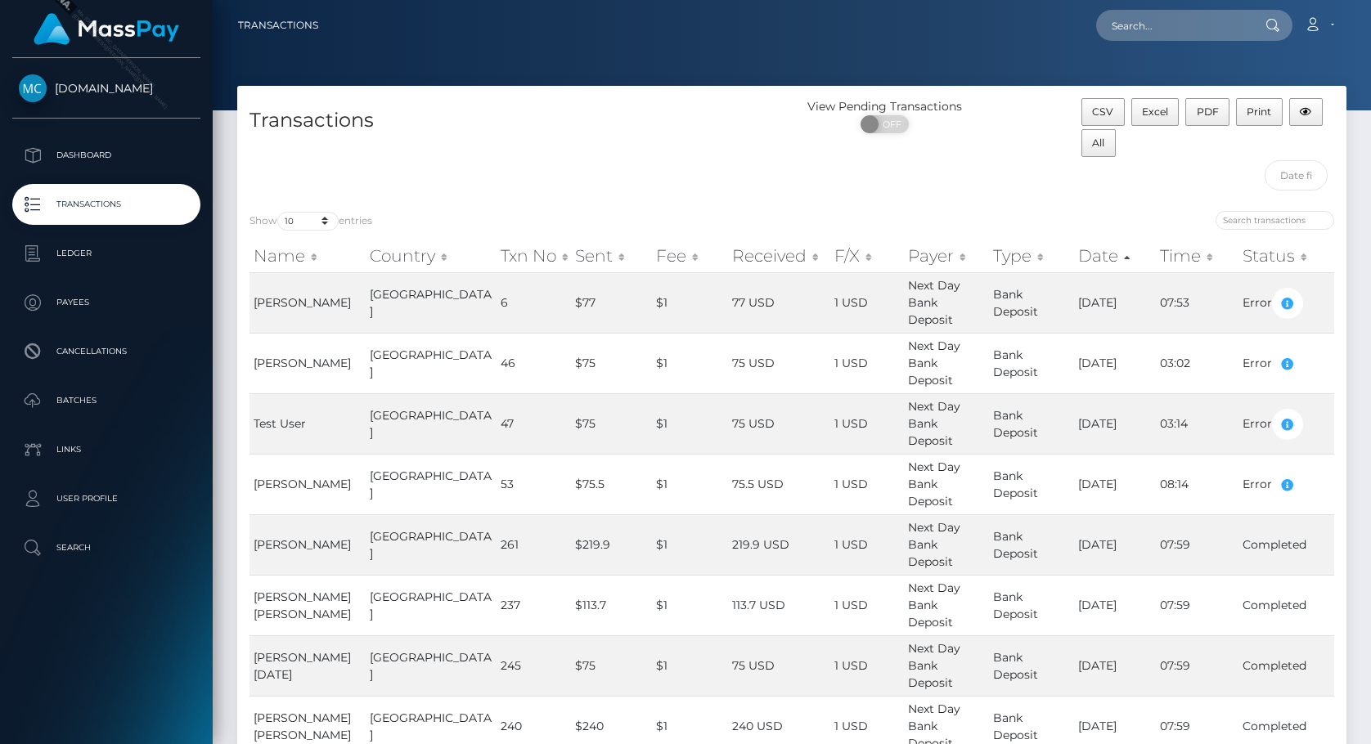
click at [624, 139] on div "Transactions" at bounding box center [514, 148] width 554 height 101
click at [776, 187] on div "Transactions" at bounding box center [514, 148] width 554 height 101
click at [1229, 227] on input "search" at bounding box center [1274, 220] width 119 height 19
paste input "cac_f71dc864-179b-4db1-8318-40a0172b7c8e"
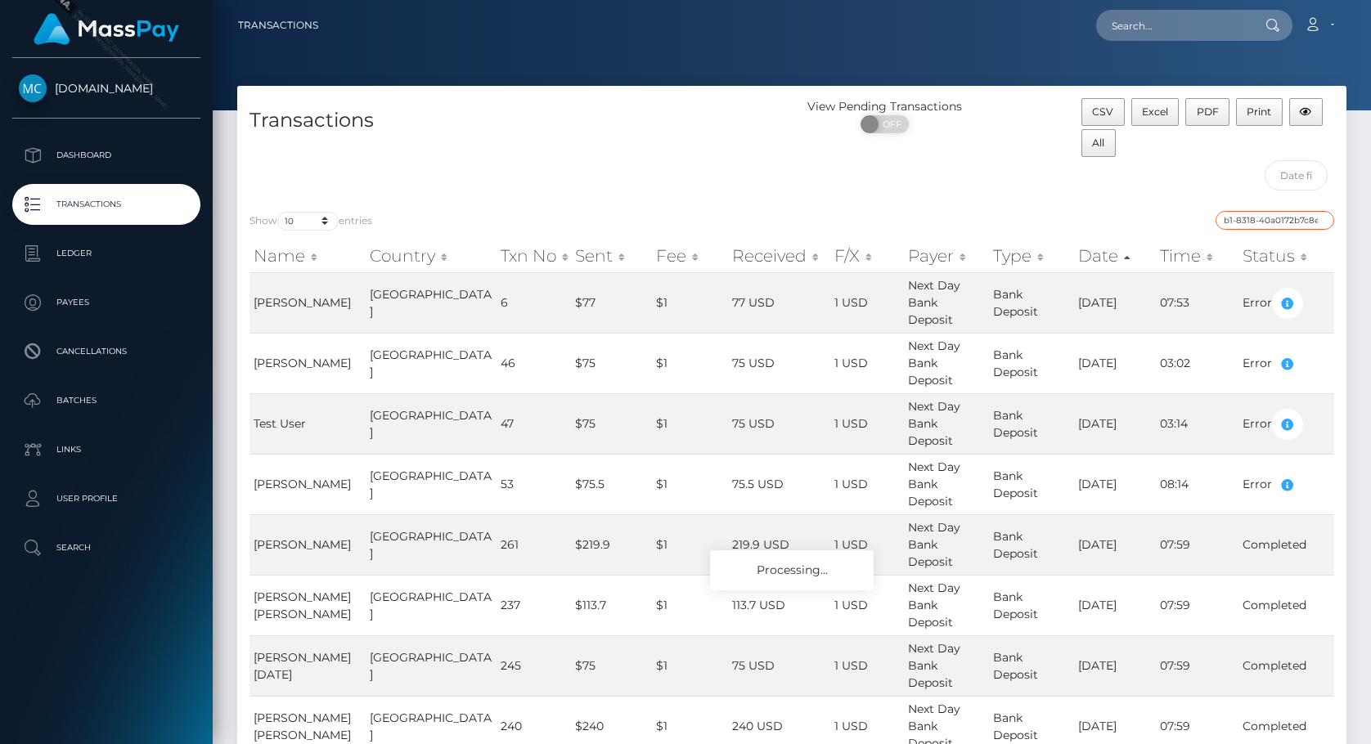
type input "cac_f71dc864-179b-4db1-8318-40a0172b7c8e"
click at [1142, 159] on div "CSV Excel PDF Print All" at bounding box center [1207, 129] width 253 height 62
click at [1256, 217] on input "cac_f71dc864-179b-4db1-8318-40a0172b7c8e" at bounding box center [1274, 220] width 119 height 19
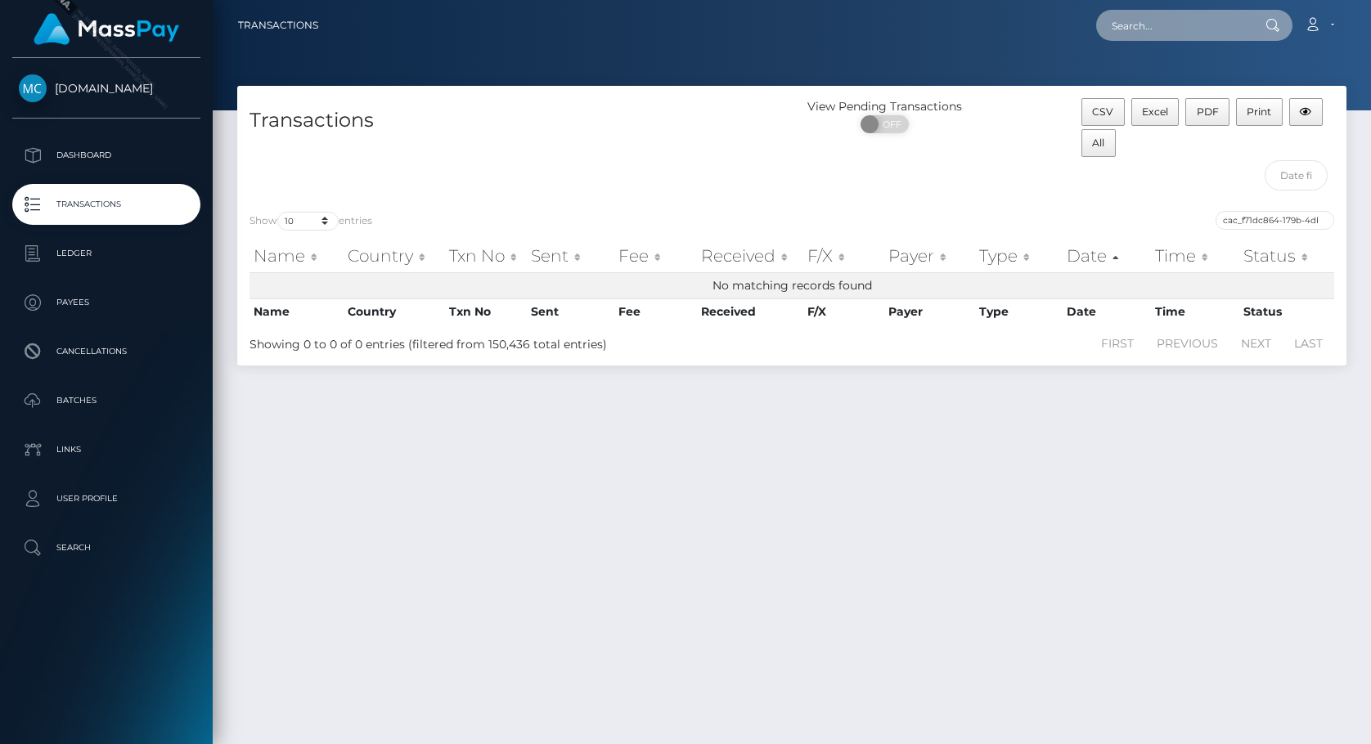
click at [1145, 29] on input "text" at bounding box center [1173, 25] width 154 height 31
paste input "cac_f71dc864-179b-4db1-8318-40a0172b7c8e"
click at [446, 173] on div "Transactions" at bounding box center [514, 148] width 554 height 101
drag, startPoint x: 855, startPoint y: 487, endPoint x: 834, endPoint y: 473, distance: 24.7
click at [855, 487] on div "Transactions View Pending Transactions ON OFF CSV Excel PDF Print All Show 10 2…" at bounding box center [792, 408] width 1158 height 644
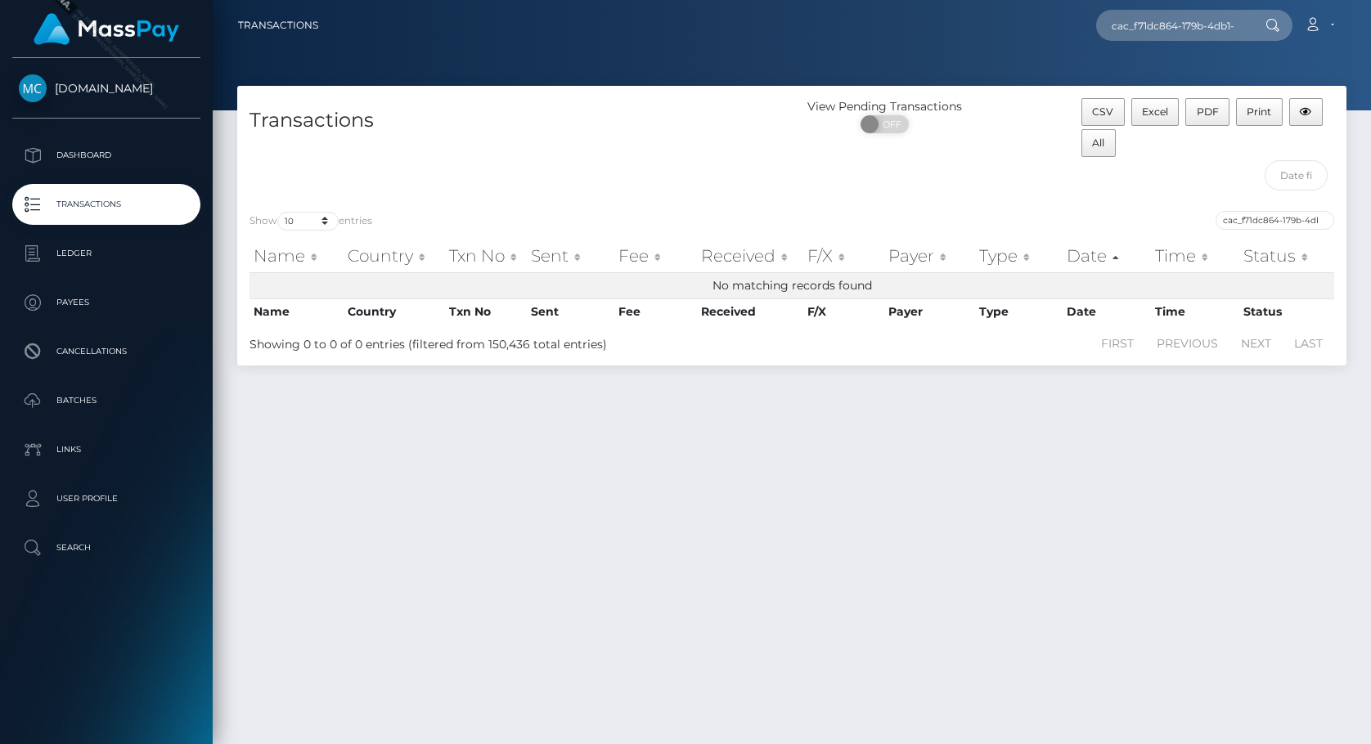
drag, startPoint x: 640, startPoint y: 156, endPoint x: 697, endPoint y: 110, distance: 72.7
click at [644, 152] on div "Transactions" at bounding box center [514, 148] width 554 height 101
click at [1210, 28] on input "cac_f71dc864-179b-4db1-8318-40a0172b7c8e" at bounding box center [1173, 25] width 154 height 31
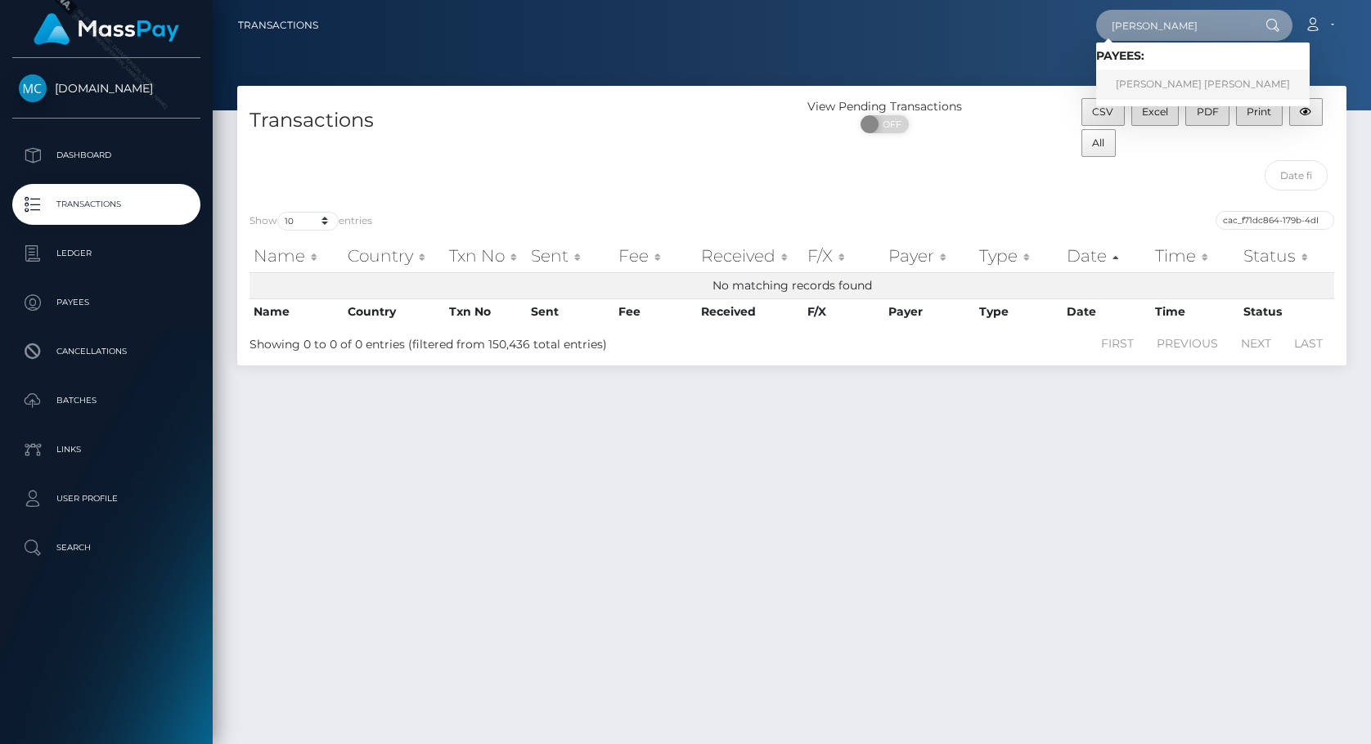
type input "leroux"
click at [1206, 80] on link "LINNEY MARIE LEROUX" at bounding box center [1202, 85] width 213 height 30
